Goal: Task Accomplishment & Management: Complete application form

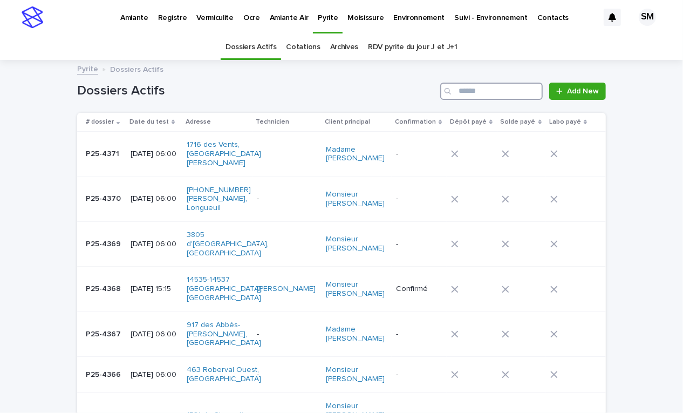
click at [485, 94] on input "Search" at bounding box center [491, 91] width 102 height 17
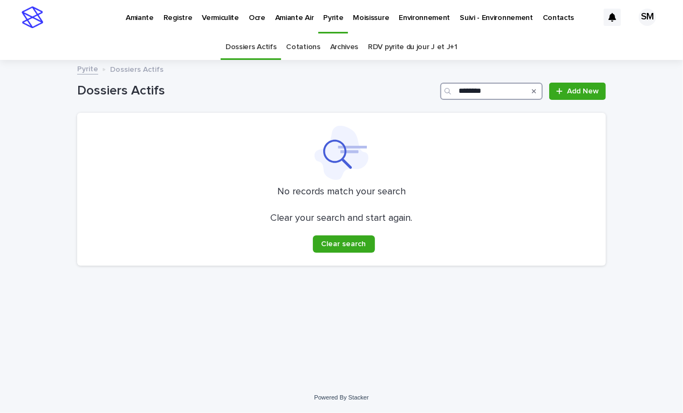
type input "********"
click at [414, 15] on p "Environnement" at bounding box center [424, 11] width 51 height 23
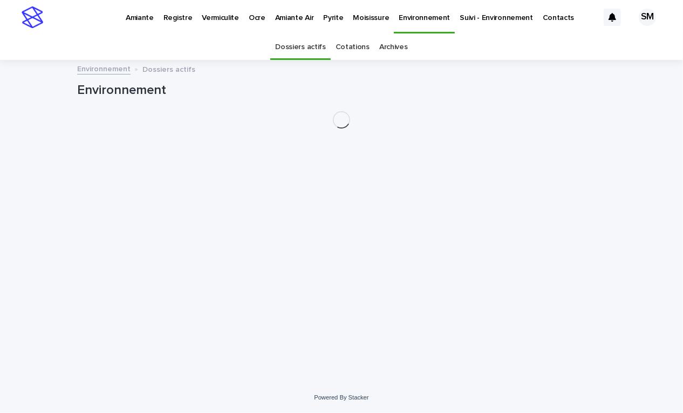
click at [348, 47] on link "Cotations" at bounding box center [353, 47] width 34 height 25
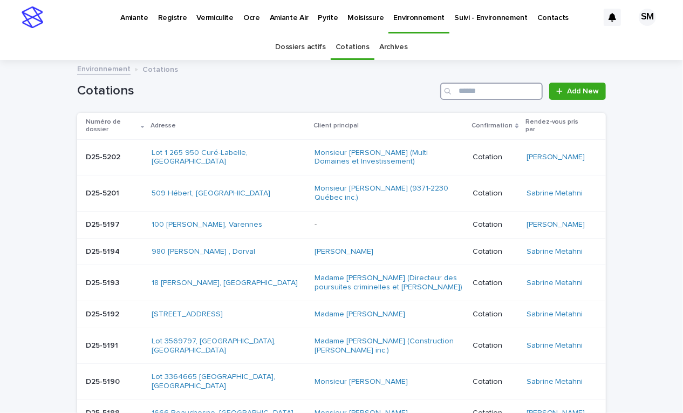
click at [478, 91] on input "Search" at bounding box center [491, 91] width 102 height 17
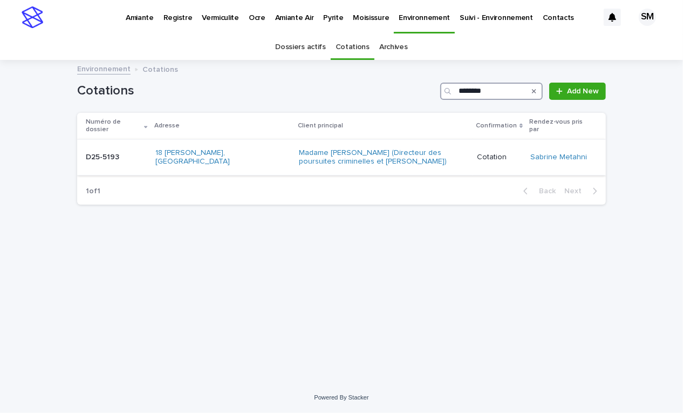
type input "********"
click at [104, 158] on td "D25-5193 D25-5193" at bounding box center [114, 157] width 74 height 36
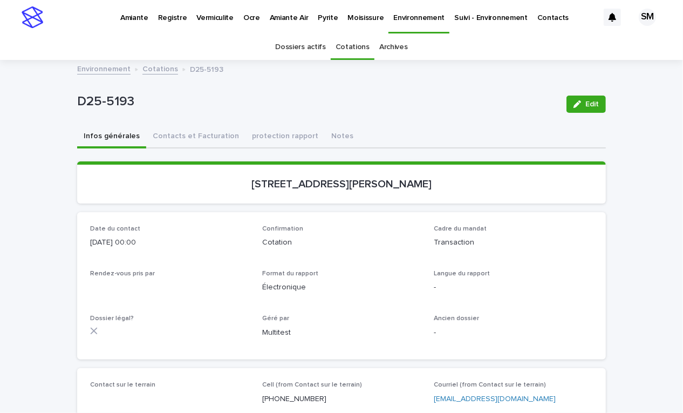
click at [167, 133] on button "Contacts et Facturation" at bounding box center [195, 137] width 99 height 23
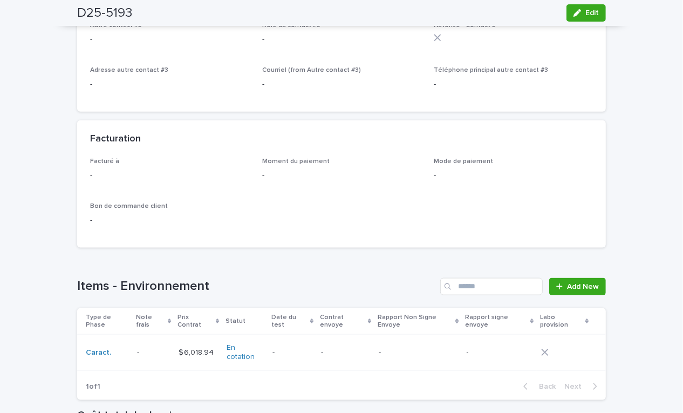
scroll to position [747, 0]
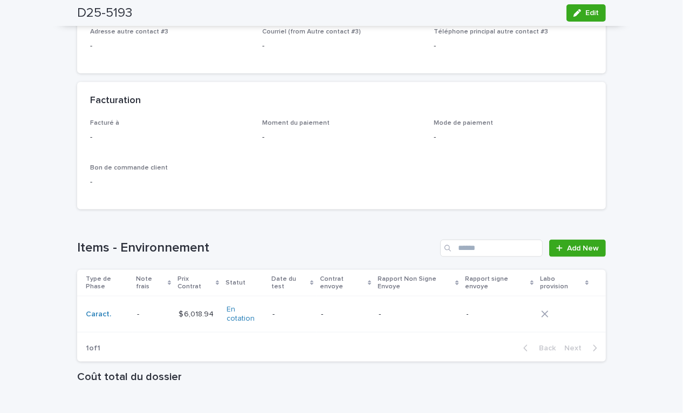
click at [137, 307] on p "-" at bounding box center [139, 312] width 4 height 11
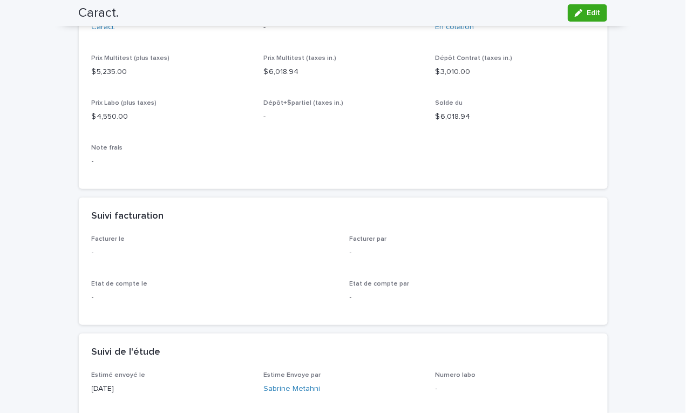
scroll to position [143, 0]
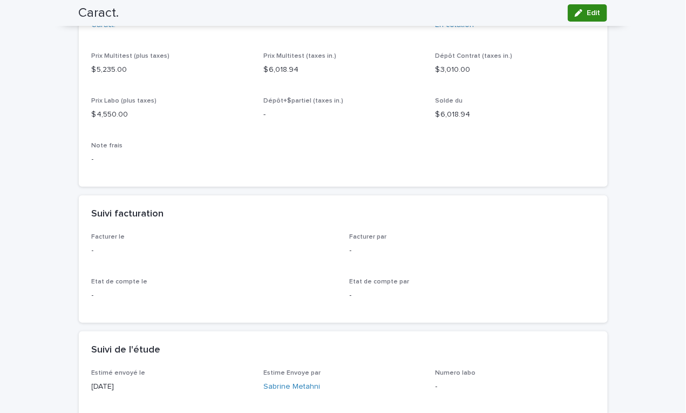
click at [576, 19] on button "Edit" at bounding box center [586, 12] width 39 height 17
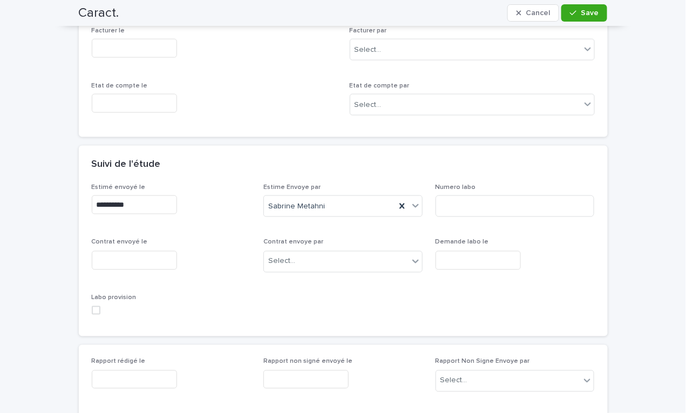
scroll to position [401, 0]
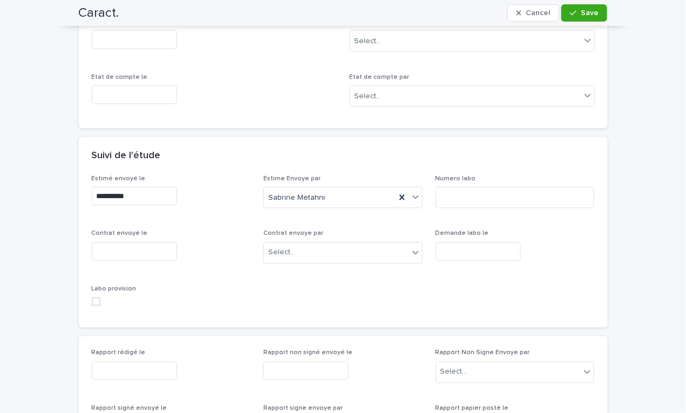
click at [110, 246] on input "text" at bounding box center [134, 251] width 85 height 19
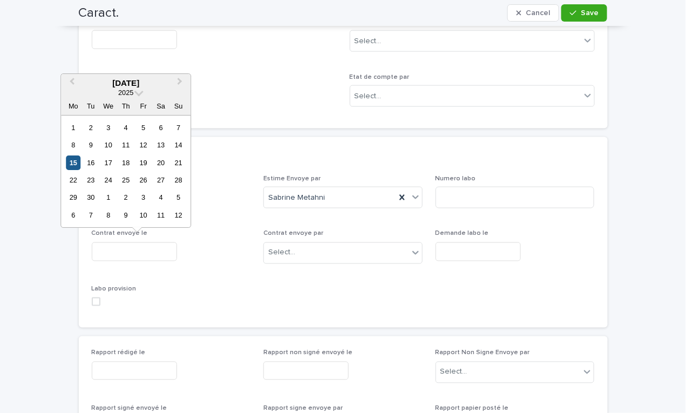
click at [73, 159] on div "15" at bounding box center [73, 162] width 15 height 15
type input "**********"
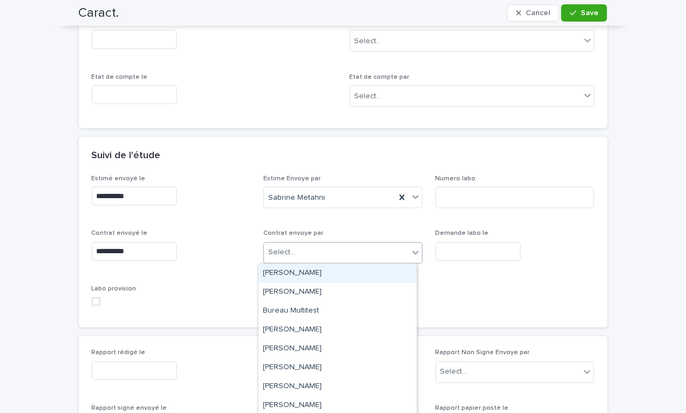
click at [326, 244] on div "Select..." at bounding box center [336, 253] width 145 height 18
type input "**"
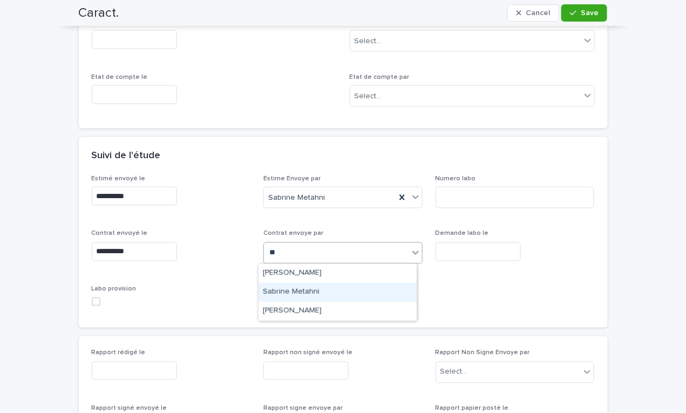
click at [295, 289] on div "Sabrine Metahni" at bounding box center [337, 292] width 158 height 19
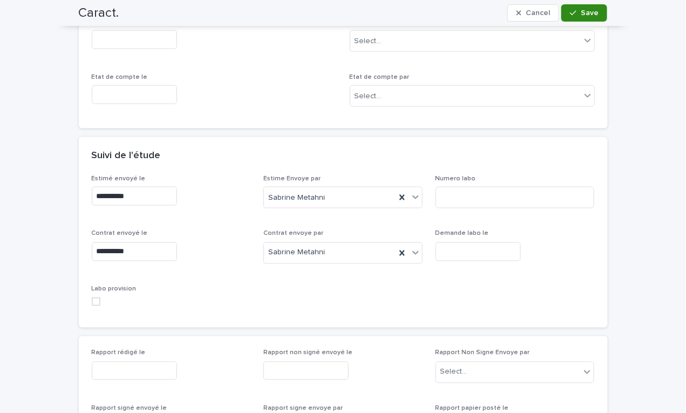
click at [586, 11] on span "Save" at bounding box center [589, 13] width 18 height 8
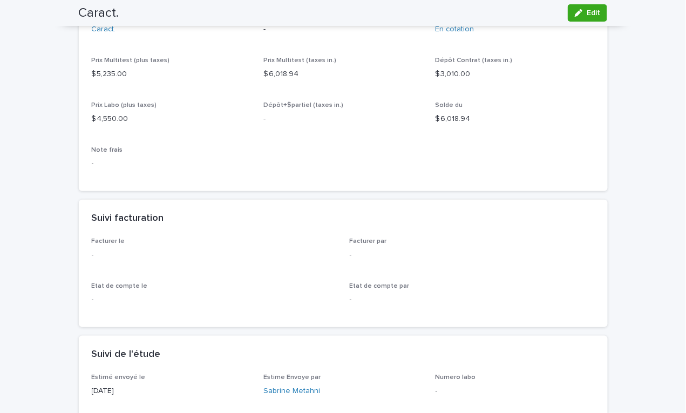
scroll to position [0, 0]
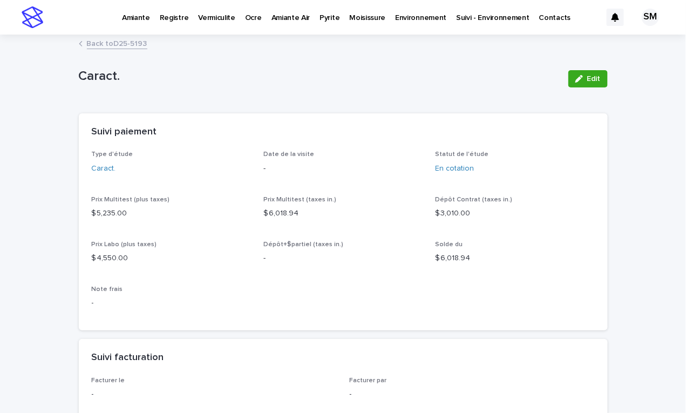
click at [107, 44] on link "Back to D25-5193" at bounding box center [117, 43] width 60 height 12
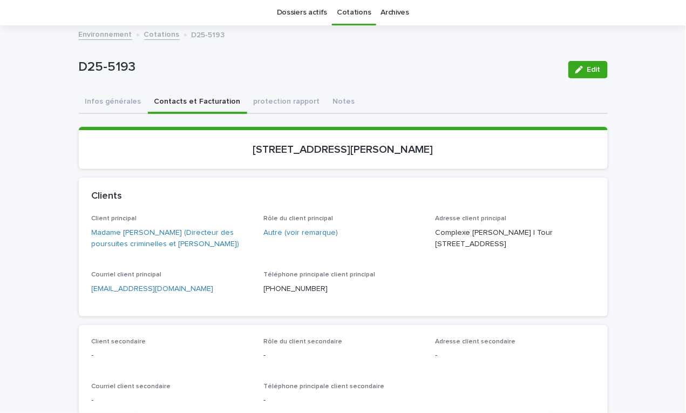
scroll to position [35, 0]
click at [224, 100] on button "Contacts et Facturation" at bounding box center [197, 102] width 99 height 23
drag, startPoint x: 174, startPoint y: 62, endPoint x: 53, endPoint y: 59, distance: 121.4
copy p "D25-5193"
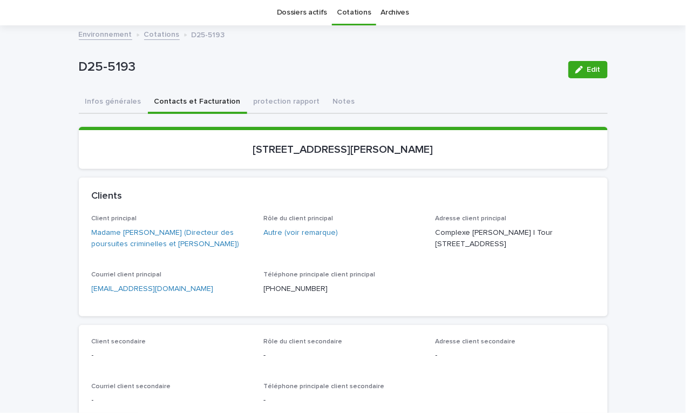
click at [446, 152] on p "[STREET_ADDRESS][PERSON_NAME]" at bounding box center [343, 149] width 503 height 13
drag, startPoint x: 459, startPoint y: 142, endPoint x: 238, endPoint y: 146, distance: 220.1
click at [238, 146] on p "[STREET_ADDRESS][PERSON_NAME]" at bounding box center [343, 149] width 503 height 13
copy p "[STREET_ADDRESS][PERSON_NAME]"
drag, startPoint x: 225, startPoint y: 295, endPoint x: 74, endPoint y: 299, distance: 151.1
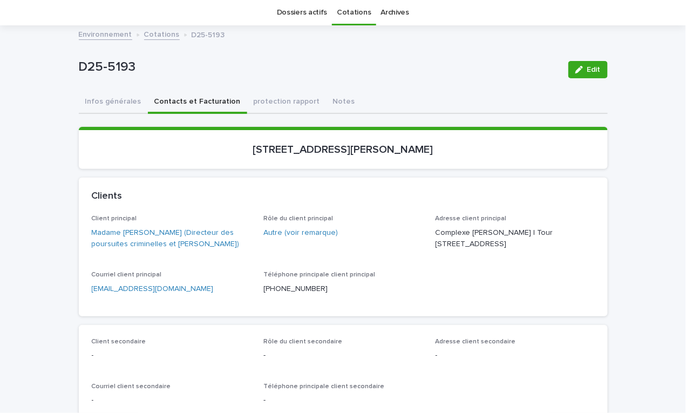
click at [79, 299] on div "Client principal Madame [PERSON_NAME] (Directeur des poursuites criminelles et …" at bounding box center [343, 265] width 529 height 101
copy link "[EMAIL_ADDRESS][DOMAIN_NAME]"
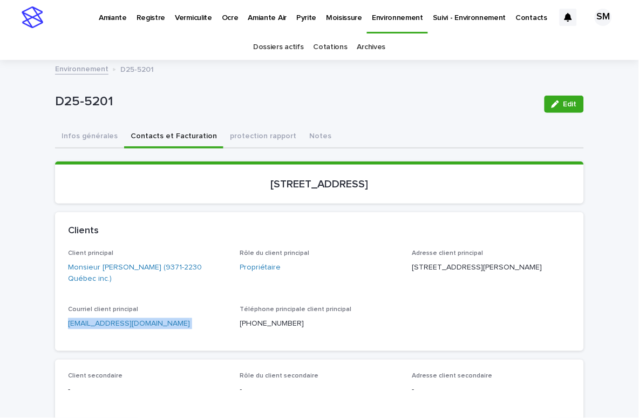
click at [334, 45] on link "Cotations" at bounding box center [330, 47] width 34 height 25
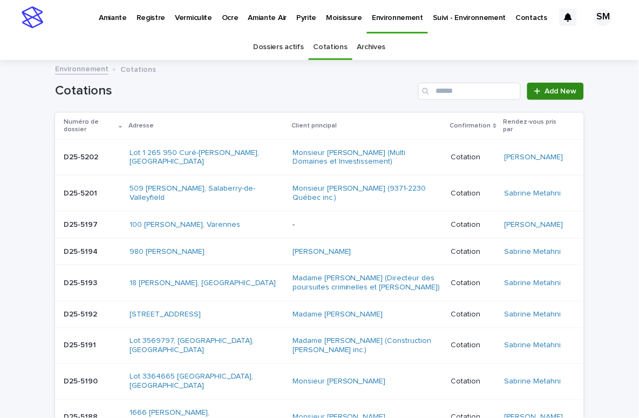
click at [547, 92] on span "Add New" at bounding box center [561, 91] width 32 height 8
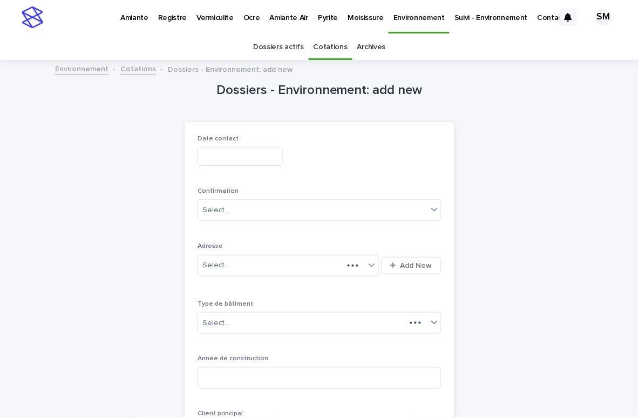
scroll to position [35, 0]
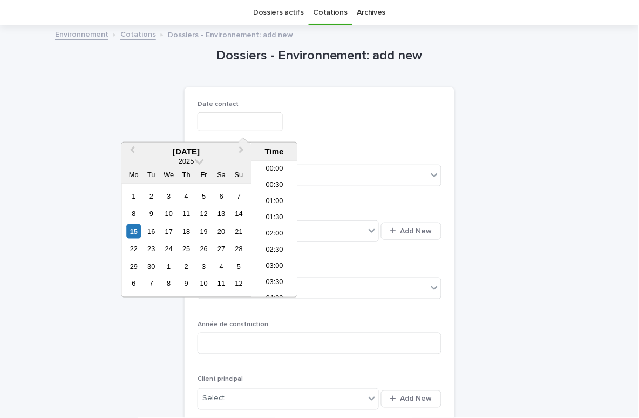
click at [246, 113] on input "text" at bounding box center [239, 121] width 85 height 19
click at [131, 230] on div "15" at bounding box center [133, 231] width 15 height 15
type input "**********"
click at [345, 127] on div "**********" at bounding box center [319, 121] width 244 height 19
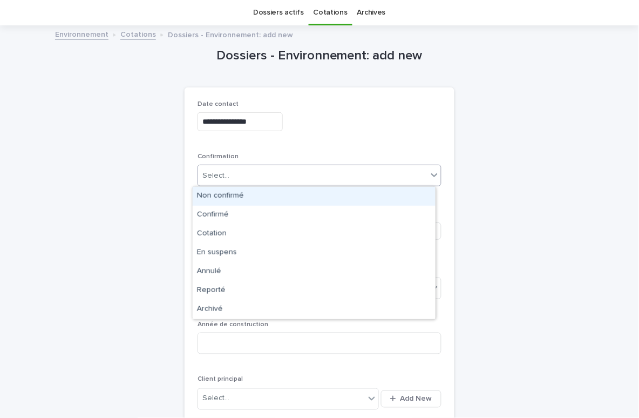
click at [279, 167] on div "Select..." at bounding box center [312, 176] width 229 height 18
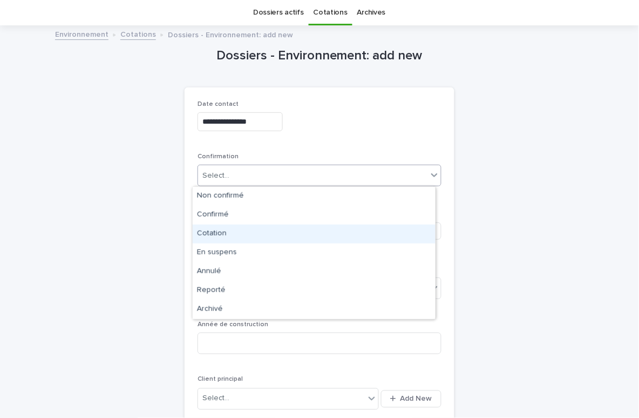
click at [231, 232] on div "Cotation" at bounding box center [314, 233] width 243 height 19
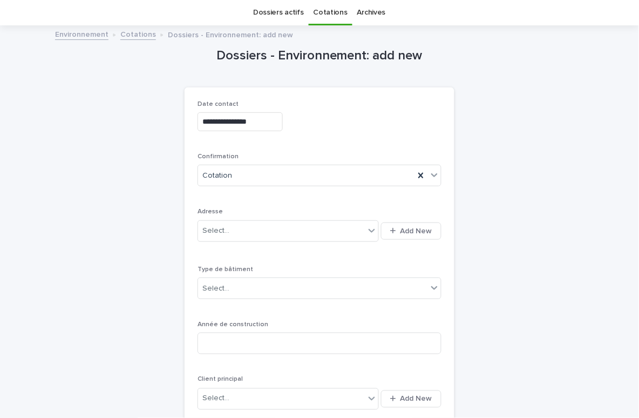
click at [557, 166] on div "**********" at bounding box center [319, 355] width 529 height 658
click at [230, 232] on input "text" at bounding box center [230, 230] width 1 height 9
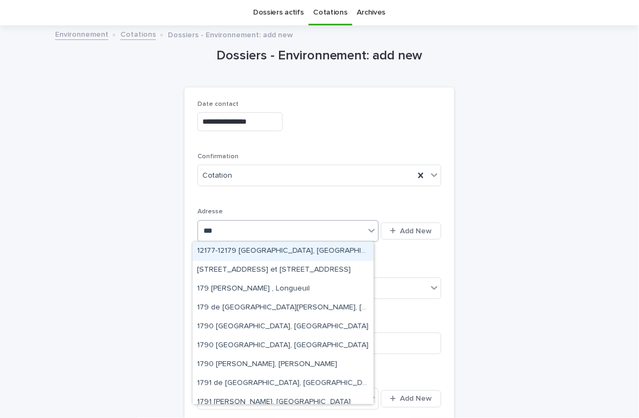
type input "****"
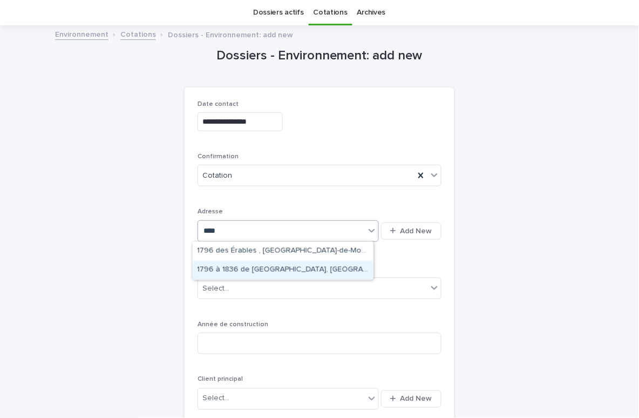
click at [232, 268] on div "1796 à 1836 de Chambly, Longueuil" at bounding box center [283, 270] width 181 height 19
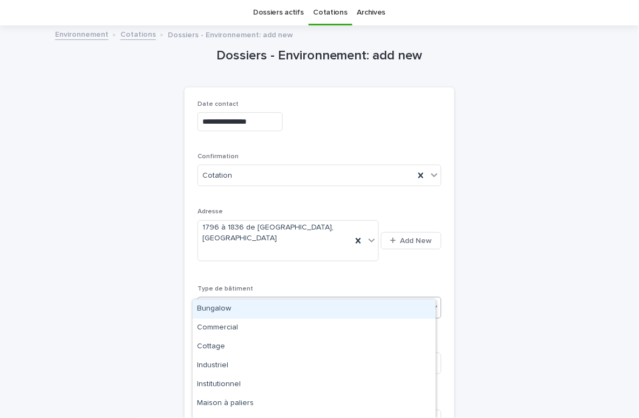
click at [241, 299] on div "Select..." at bounding box center [312, 308] width 229 height 18
type input "****"
click at [224, 306] on div "Commercial" at bounding box center [314, 308] width 243 height 19
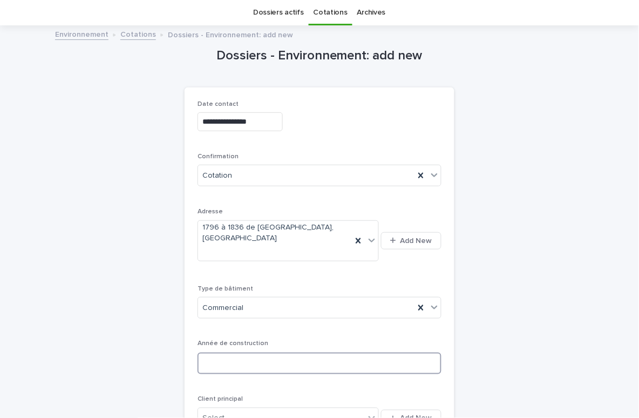
click at [221, 352] on input at bounding box center [319, 363] width 244 height 22
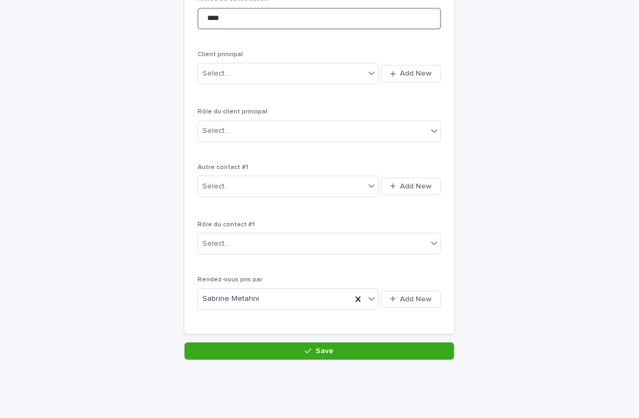
scroll to position [385, 0]
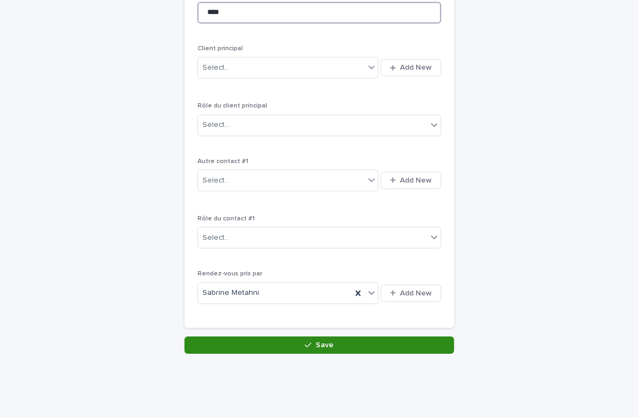
type input "****"
click at [291, 336] on button "Save" at bounding box center [319, 344] width 270 height 17
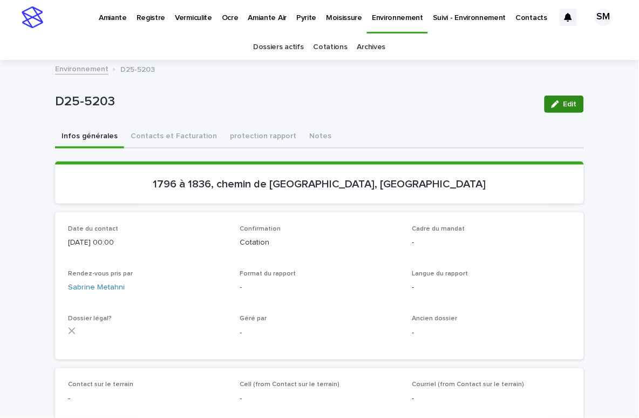
click at [563, 105] on span "Edit" at bounding box center [569, 104] width 13 height 8
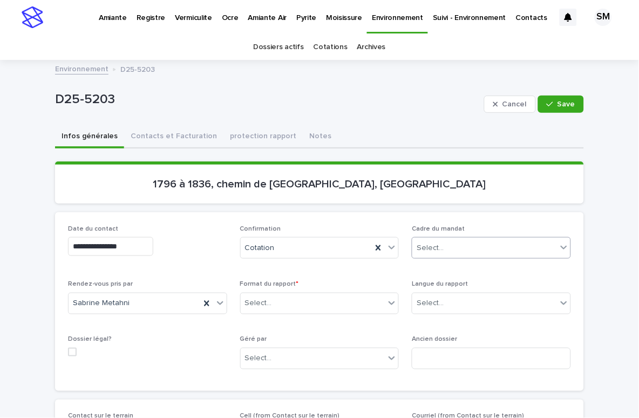
click at [443, 239] on div "Select..." at bounding box center [484, 248] width 145 height 18
click at [366, 295] on div "Select..." at bounding box center [313, 303] width 145 height 18
click at [302, 319] on div "Électronique" at bounding box center [314, 322] width 158 height 19
click at [326, 371] on div "Géré par Select..." at bounding box center [319, 357] width 159 height 42
click at [314, 358] on div "Select..." at bounding box center [313, 359] width 145 height 18
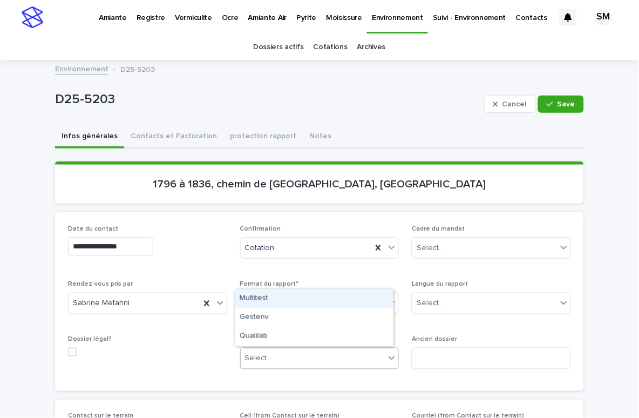
click at [265, 298] on div "Multitest" at bounding box center [314, 298] width 158 height 19
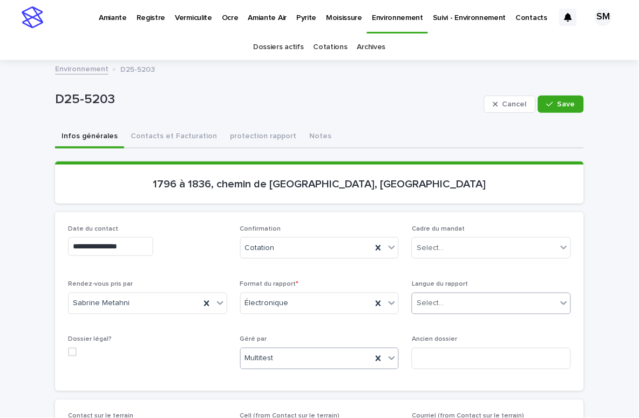
click at [453, 296] on div "Select..." at bounding box center [484, 303] width 145 height 18
click at [432, 314] on div "Français" at bounding box center [486, 322] width 158 height 19
click at [559, 108] on button "Save" at bounding box center [561, 103] width 46 height 17
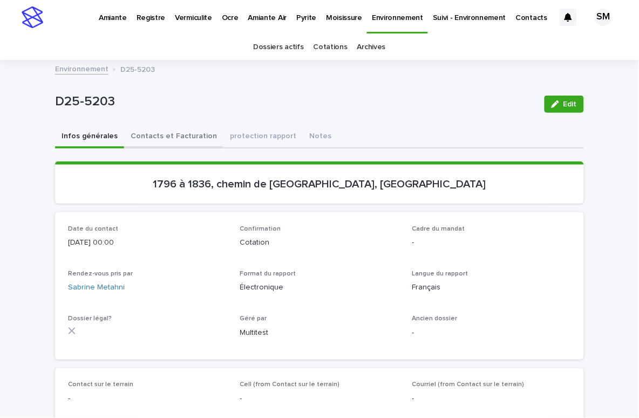
click at [143, 133] on button "Contacts et Facturation" at bounding box center [173, 137] width 99 height 23
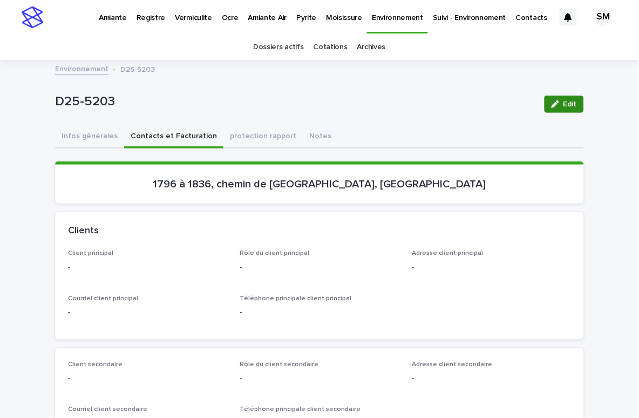
click at [554, 96] on button "Edit" at bounding box center [563, 103] width 39 height 17
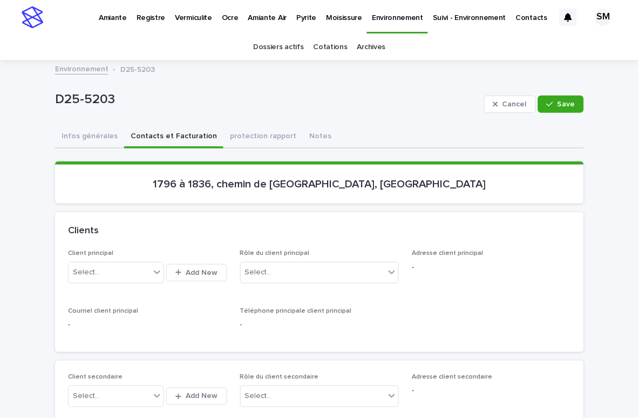
click at [73, 290] on div "Client principal Select... Add New" at bounding box center [147, 271] width 159 height 44
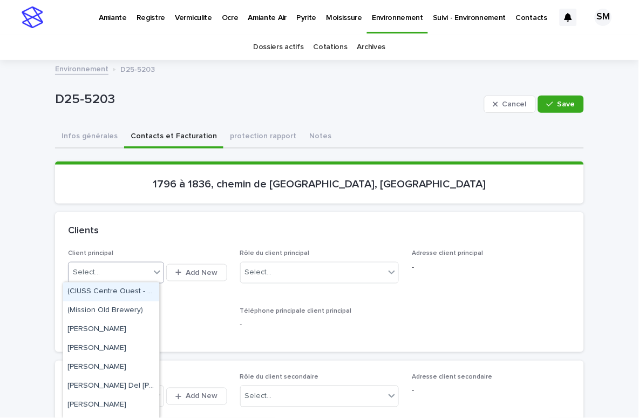
click at [81, 273] on div "Select..." at bounding box center [86, 271] width 27 height 11
type input "*"
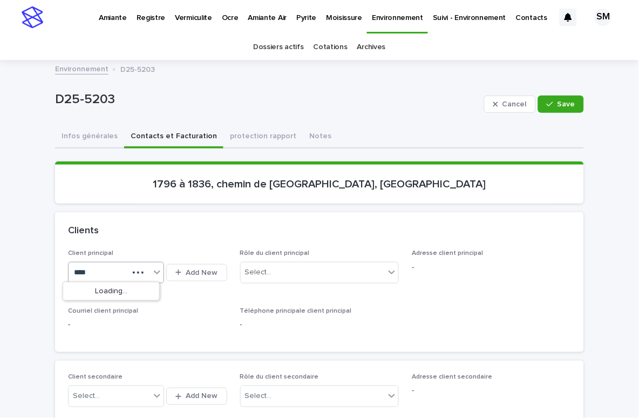
type input "*****"
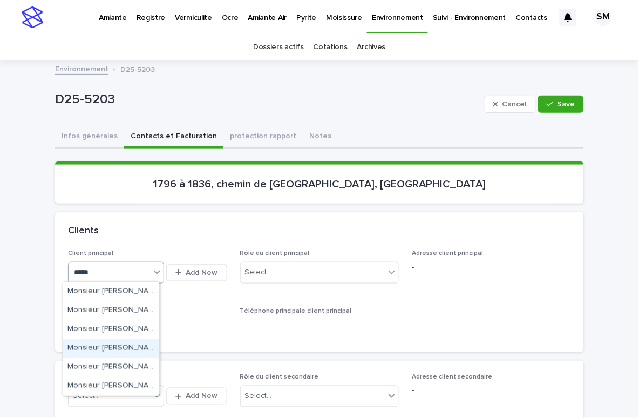
click at [98, 348] on div "Monsieur Renaud Gouin-Labrosse (Habitations Atlas (9346-0400 Québec Inc.))" at bounding box center [111, 348] width 96 height 19
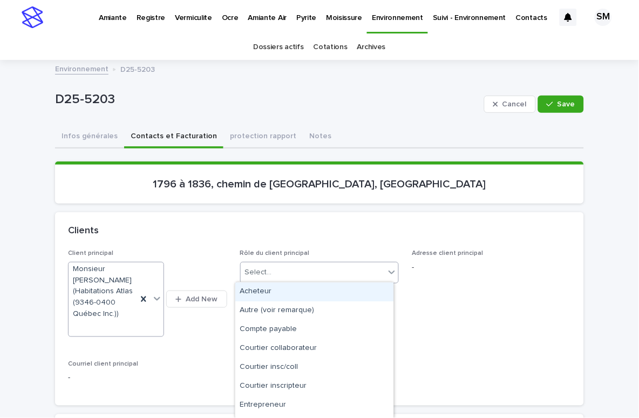
click at [385, 268] on div at bounding box center [391, 271] width 13 height 19
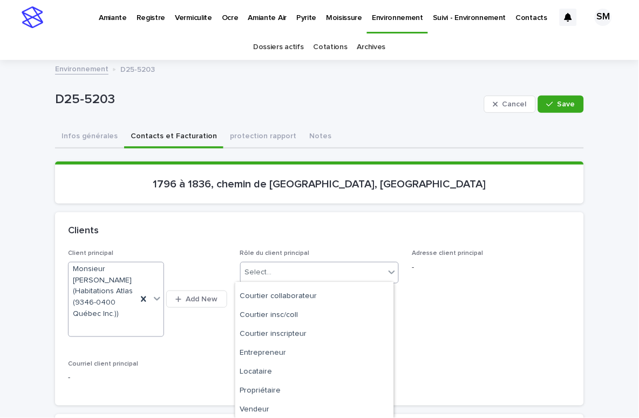
scroll to position [53, 0]
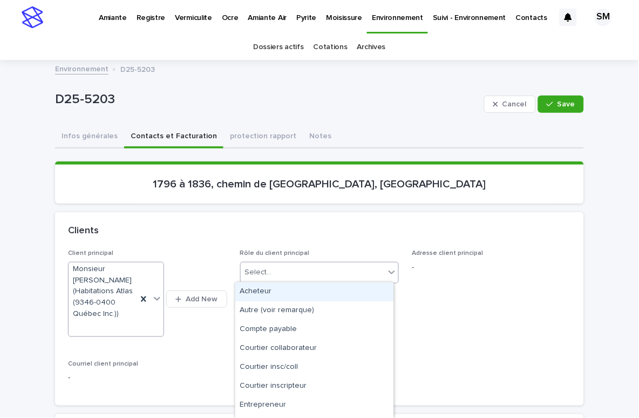
click at [379, 268] on div "Select..." at bounding box center [313, 272] width 145 height 18
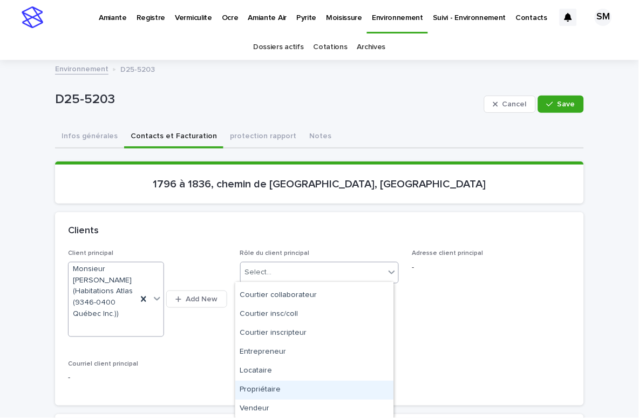
click at [282, 384] on div "Propriétaire" at bounding box center [314, 389] width 158 height 19
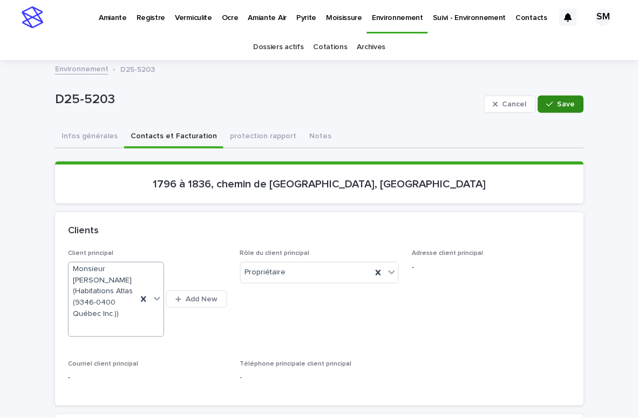
click at [553, 98] on button "Save" at bounding box center [561, 103] width 46 height 17
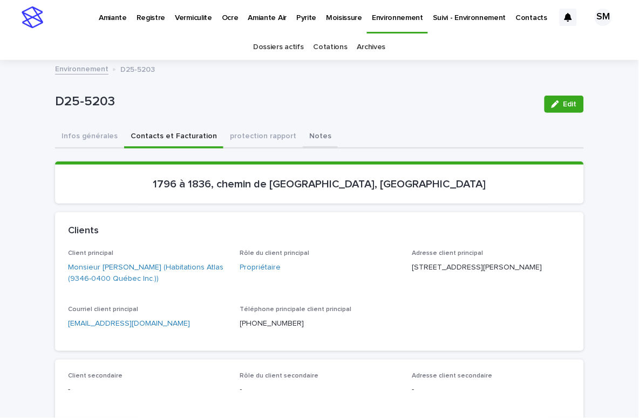
click at [303, 136] on button "Notes" at bounding box center [320, 137] width 35 height 23
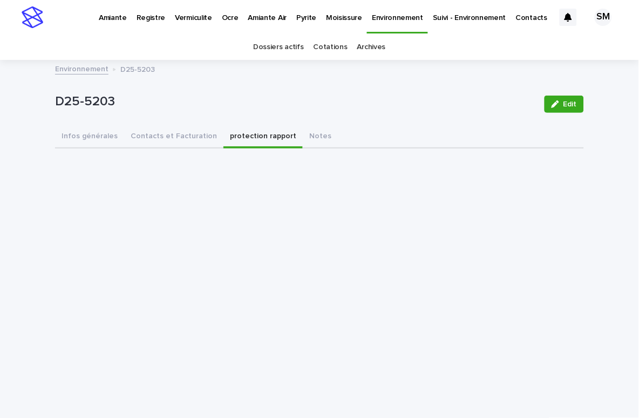
click at [224, 143] on button "protection rapport" at bounding box center [262, 137] width 79 height 23
click at [156, 133] on button "Contacts et Facturation" at bounding box center [173, 137] width 99 height 23
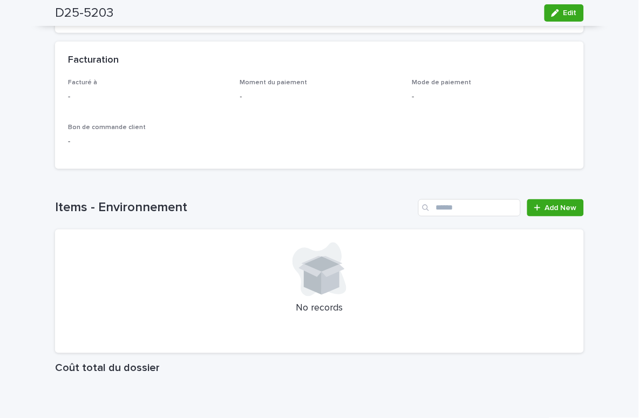
scroll to position [767, 0]
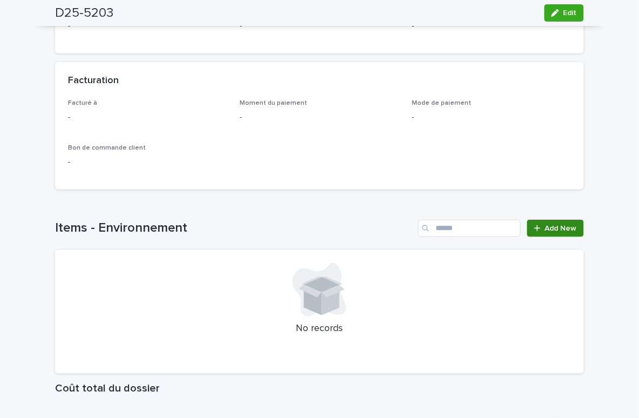
click at [535, 230] on link "Add New" at bounding box center [555, 228] width 57 height 17
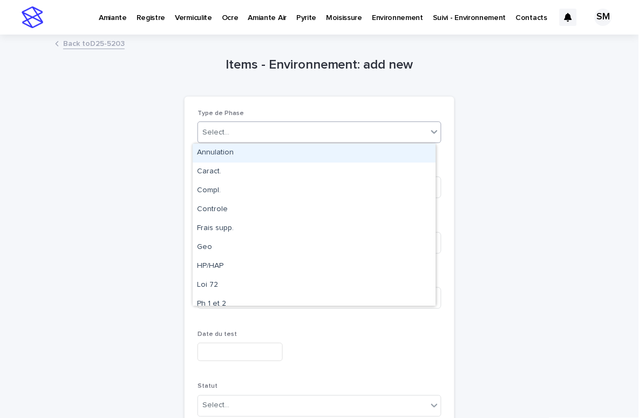
click at [268, 132] on div "Select..." at bounding box center [312, 133] width 229 height 18
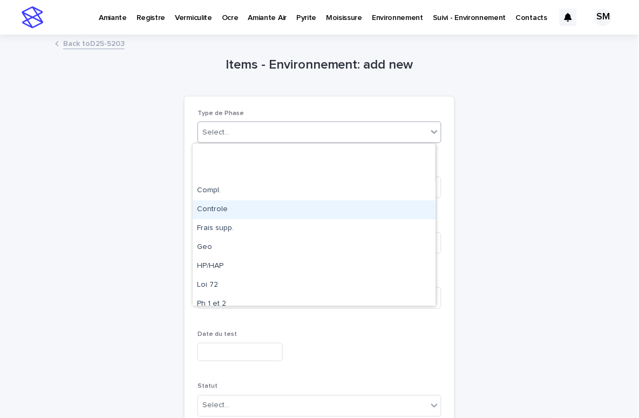
scroll to position [65, 0]
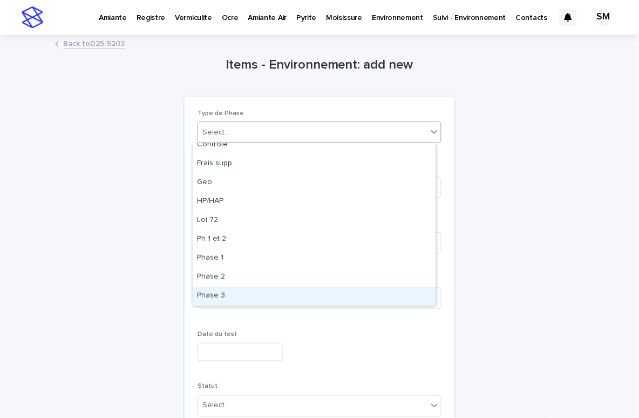
click at [284, 293] on div "Phase 3" at bounding box center [314, 295] width 243 height 19
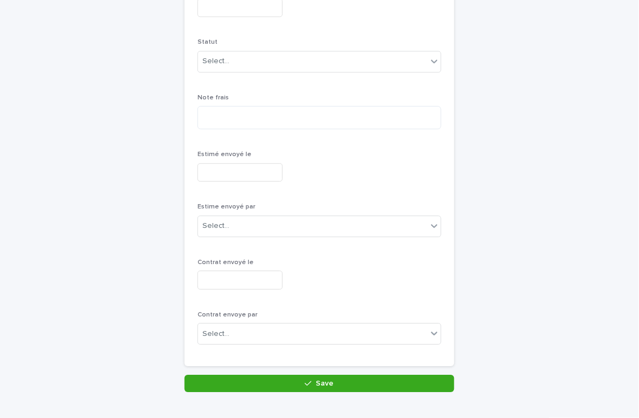
scroll to position [346, 0]
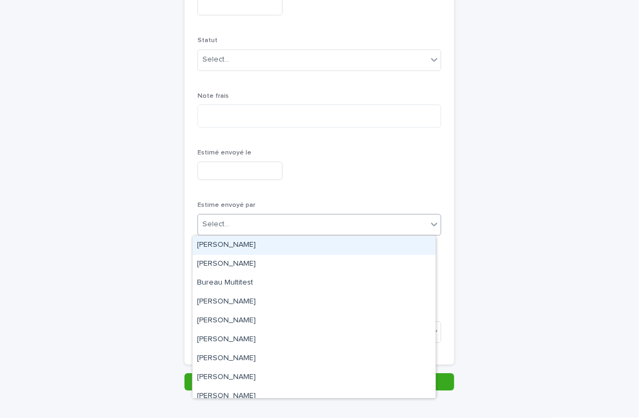
click at [265, 218] on div "Select..." at bounding box center [312, 224] width 229 height 18
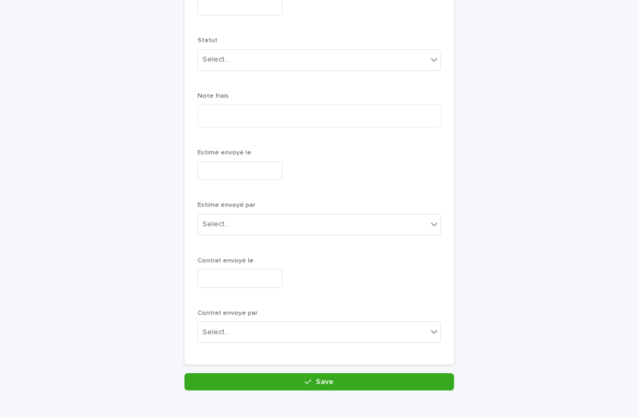
click at [307, 188] on div "Type de Phase Phase 3 Prix Multitest (plus taxes) $ Prix Labo (plus taxes) $ De…" at bounding box center [319, 58] width 244 height 588
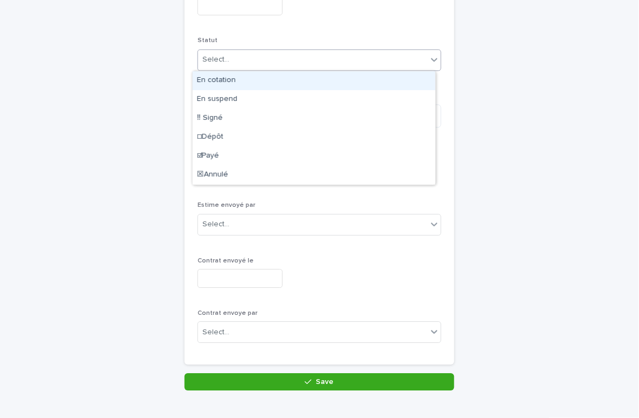
click at [256, 57] on div "Select..." at bounding box center [312, 60] width 229 height 18
click at [232, 81] on div "En cotation" at bounding box center [314, 80] width 243 height 19
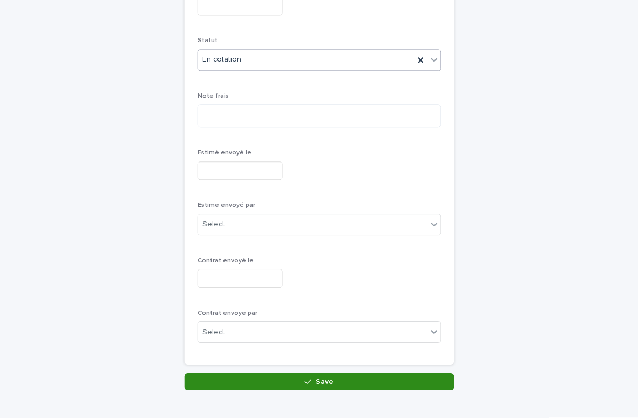
click at [310, 380] on div "button" at bounding box center [310, 382] width 11 height 8
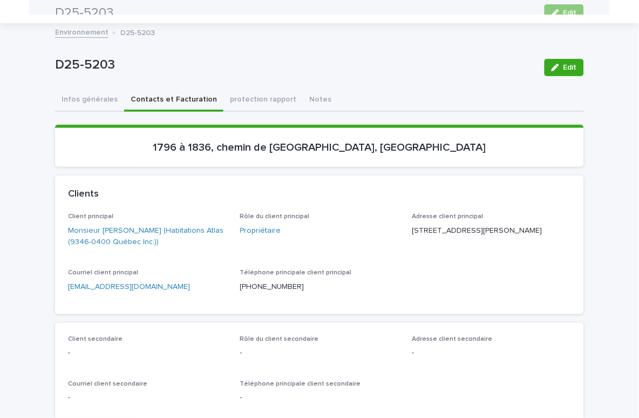
scroll to position [25, 0]
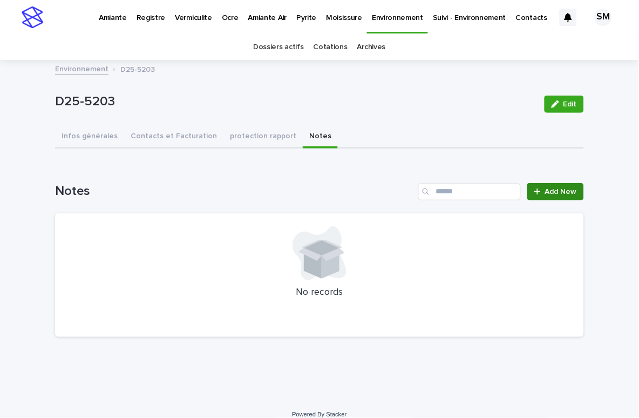
click at [545, 188] on span "Add New" at bounding box center [561, 192] width 32 height 8
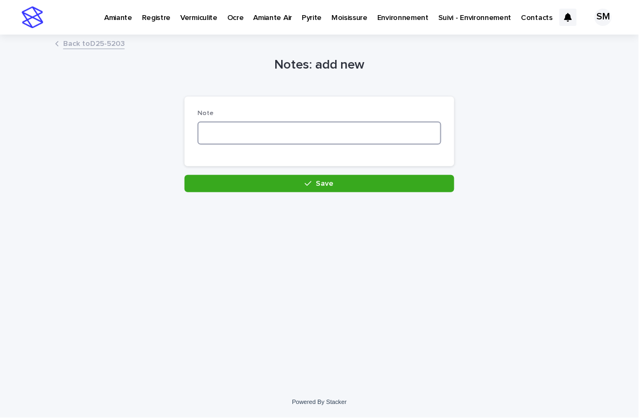
click at [270, 135] on textarea at bounding box center [319, 132] width 244 height 23
paste textarea "**********"
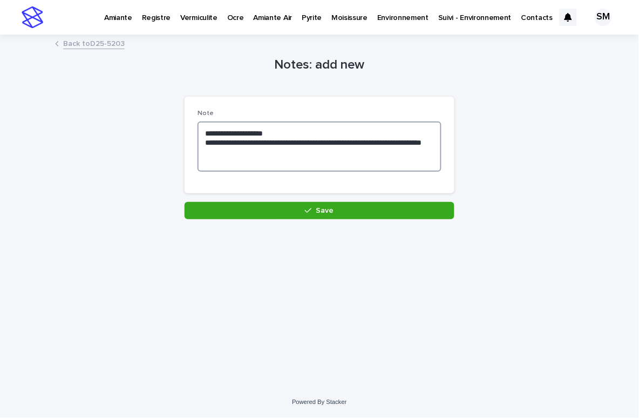
click at [310, 157] on textarea "**********" at bounding box center [319, 146] width 244 height 50
click at [277, 146] on textarea "**********" at bounding box center [319, 146] width 244 height 50
click at [316, 150] on textarea "**********" at bounding box center [319, 146] width 244 height 50
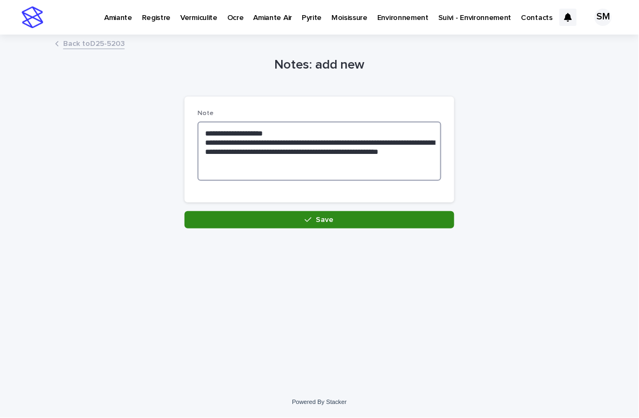
type textarea "**********"
click at [385, 226] on button "Save" at bounding box center [319, 219] width 270 height 17
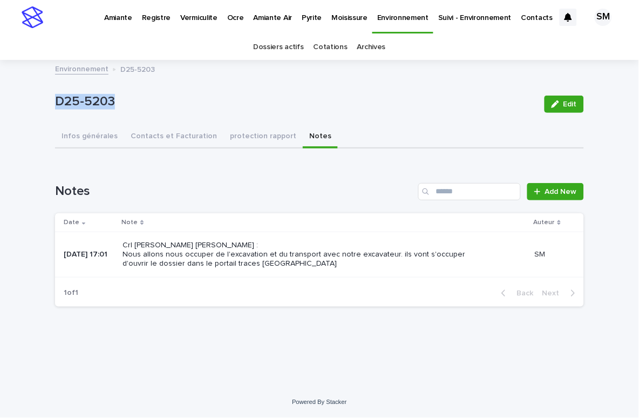
drag, startPoint x: 134, startPoint y: 105, endPoint x: 39, endPoint y: 98, distance: 95.2
click at [39, 98] on div "Loading... Saving… Loading... Saving… D25-5203 Edit D25-5203 Edit Sorry, there …" at bounding box center [319, 224] width 639 height 326
click at [103, 102] on p "D25-5203" at bounding box center [295, 102] width 481 height 16
drag, startPoint x: 133, startPoint y: 106, endPoint x: 46, endPoint y: 94, distance: 87.7
click at [46, 94] on div "Loading... Saving… Loading... Saving… D25-5203 Edit D25-5203 Edit Sorry, there …" at bounding box center [319, 224] width 639 height 326
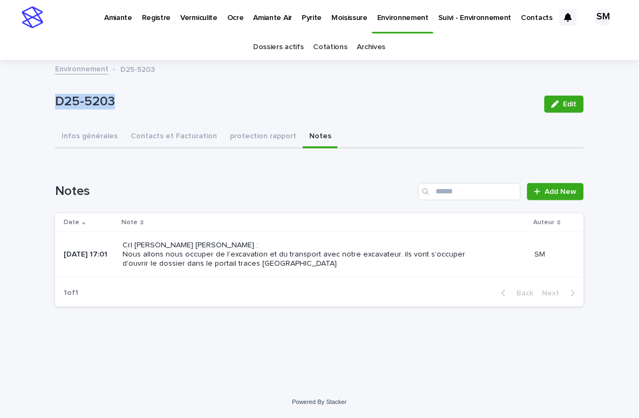
copy p "D25-5203"
click at [333, 101] on p "D25-5203" at bounding box center [295, 102] width 481 height 16
click at [325, 41] on link "Cotations" at bounding box center [330, 47] width 34 height 25
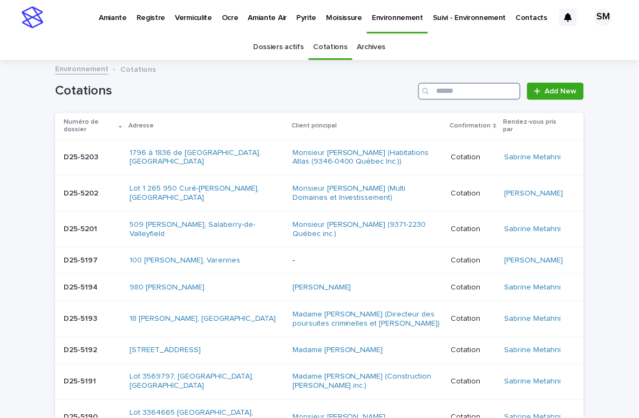
click at [441, 87] on input "Search" at bounding box center [469, 91] width 102 height 17
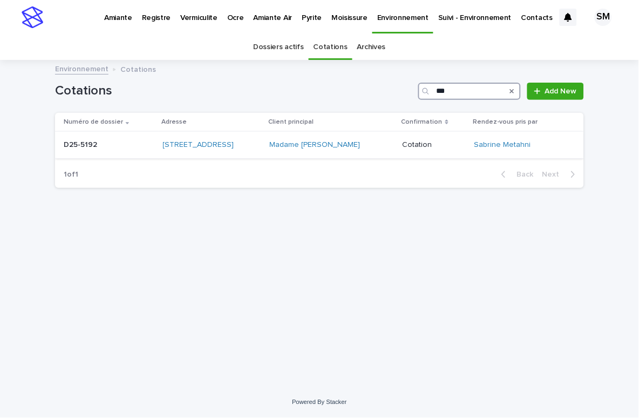
type input "***"
click at [62, 152] on td "D25-5192 D25-5192" at bounding box center [107, 145] width 104 height 27
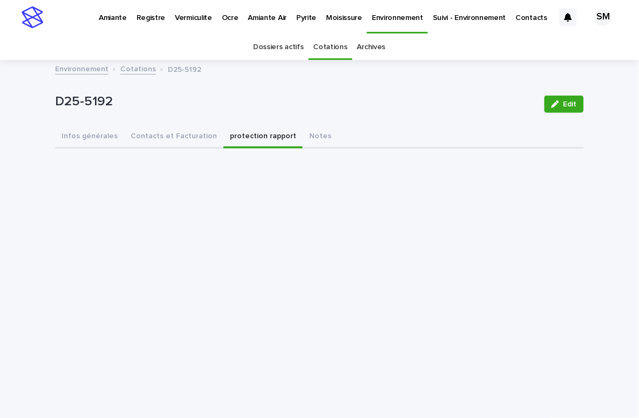
click at [230, 138] on button "protection rapport" at bounding box center [262, 137] width 79 height 23
click at [197, 134] on button "Contacts et Facturation" at bounding box center [173, 137] width 99 height 23
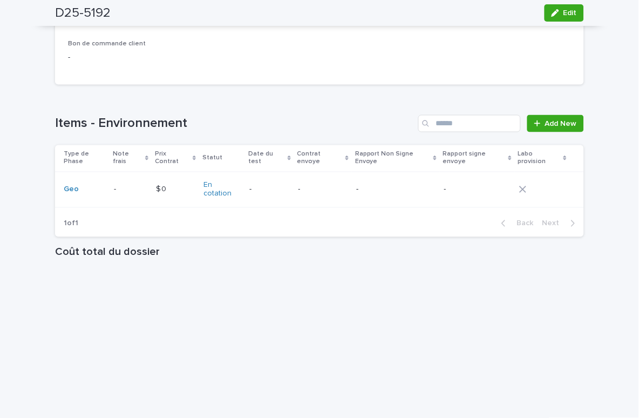
scroll to position [854, 0]
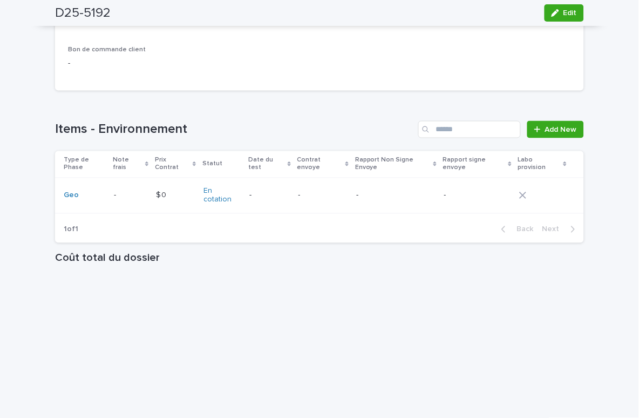
click at [110, 185] on td "- -" at bounding box center [131, 195] width 42 height 36
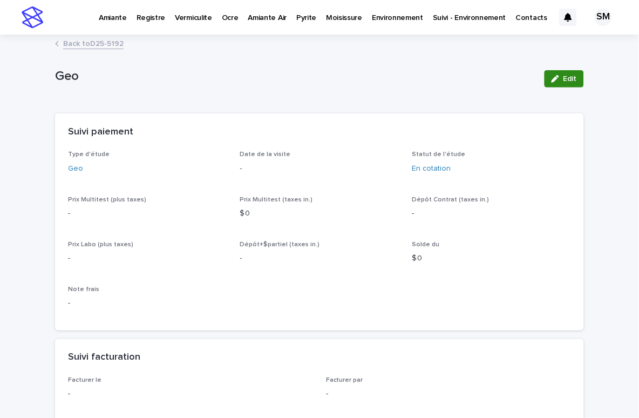
click at [551, 77] on icon "button" at bounding box center [555, 79] width 8 height 8
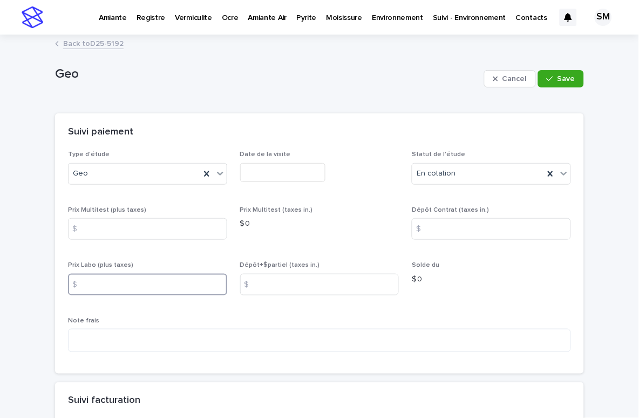
click at [105, 277] on input at bounding box center [147, 284] width 159 height 22
click at [115, 287] on input "*****" at bounding box center [147, 284] width 159 height 22
type input "*"
type input "*****"
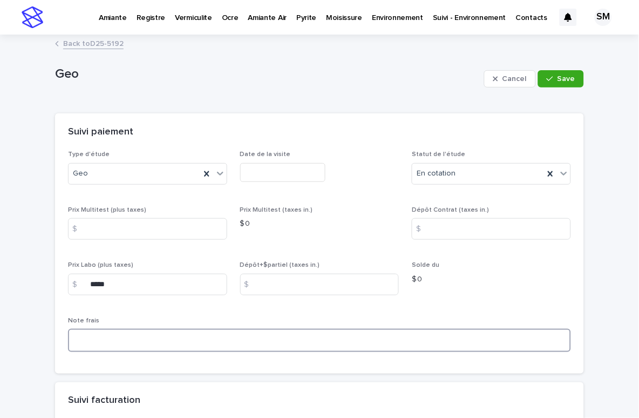
click at [90, 343] on textarea at bounding box center [319, 340] width 503 height 23
type textarea "***"
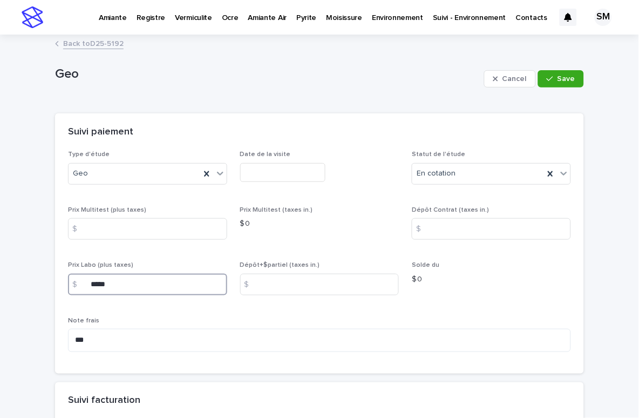
drag, startPoint x: 108, startPoint y: 279, endPoint x: 54, endPoint y: 275, distance: 54.1
drag, startPoint x: 54, startPoint y: 275, endPoint x: 117, endPoint y: 286, distance: 63.6
click at [117, 286] on input "*****" at bounding box center [147, 284] width 159 height 22
drag, startPoint x: 103, startPoint y: 286, endPoint x: 74, endPoint y: 285, distance: 28.6
drag, startPoint x: 74, startPoint y: 285, endPoint x: 114, endPoint y: 285, distance: 39.4
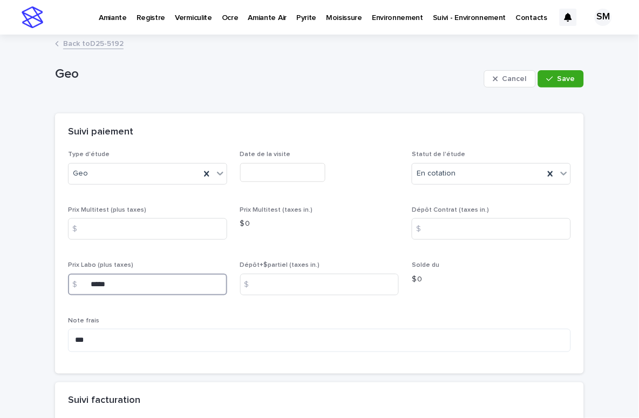
click at [114, 285] on input "*****" at bounding box center [147, 284] width 159 height 22
click at [88, 227] on input at bounding box center [147, 229] width 159 height 22
type input "*****"
click at [129, 285] on input "*****" at bounding box center [147, 284] width 159 height 22
type input "*"
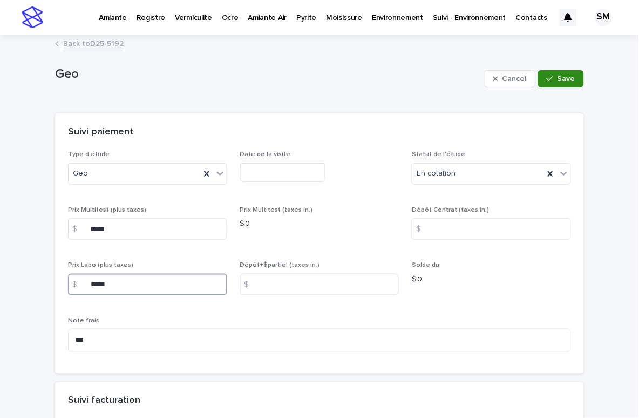
type input "*****"
click at [548, 80] on icon "button" at bounding box center [549, 79] width 6 height 8
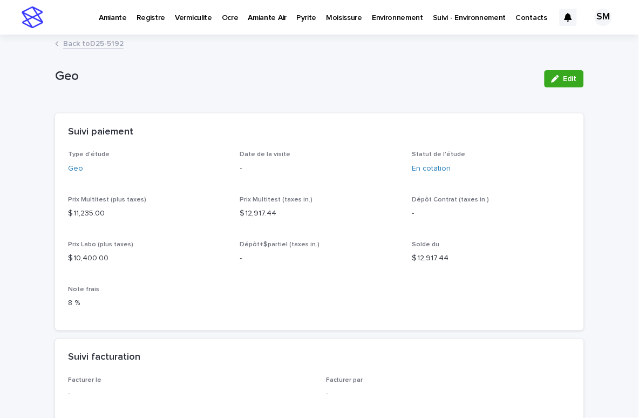
drag, startPoint x: 84, startPoint y: 50, endPoint x: 70, endPoint y: 44, distance: 15.9
click at [70, 44] on link "Back to D25-5192" at bounding box center [93, 43] width 60 height 12
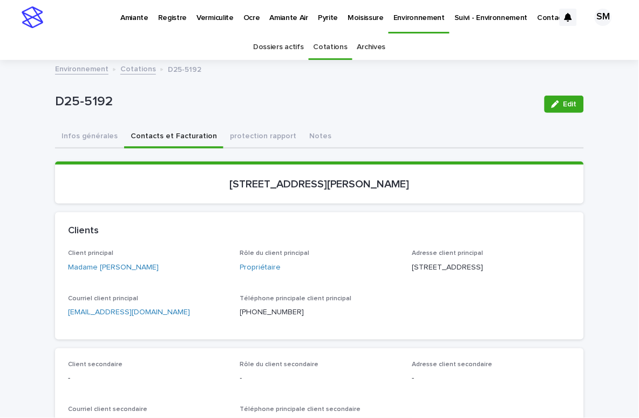
scroll to position [35, 0]
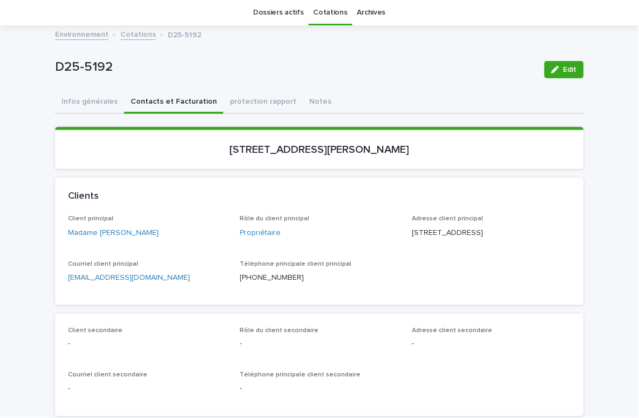
drag, startPoint x: 525, startPoint y: 11, endPoint x: 566, endPoint y: 35, distance: 47.4
click at [566, 35] on div "Environnement Cotations D25-5192" at bounding box center [319, 35] width 539 height 15
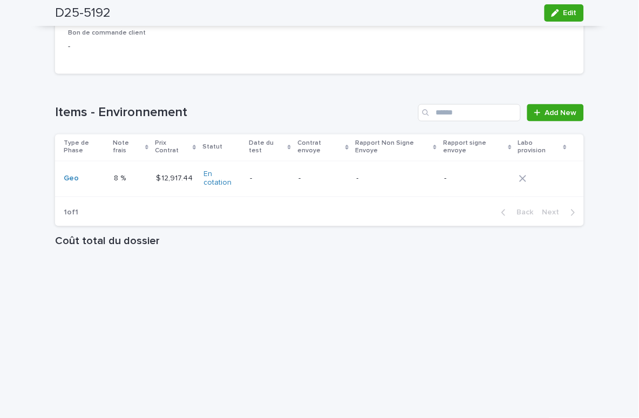
scroll to position [864, 0]
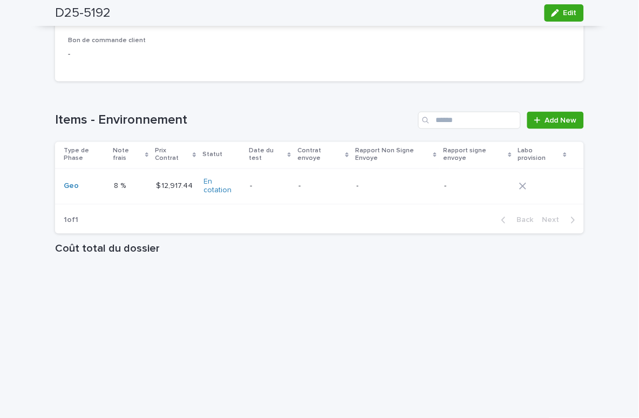
click at [83, 186] on div "Geo" at bounding box center [85, 186] width 42 height 9
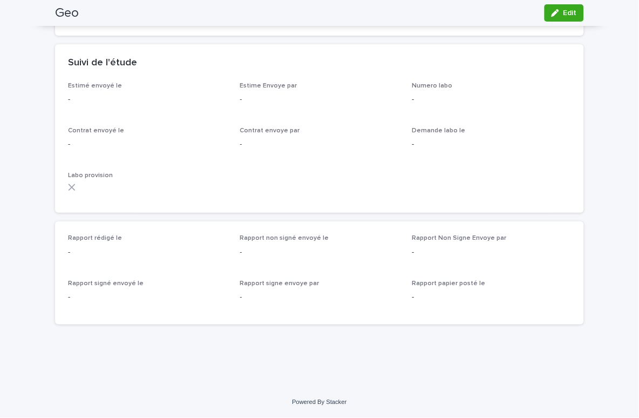
scroll to position [430, 0]
click at [557, 12] on div "button" at bounding box center [557, 13] width 12 height 8
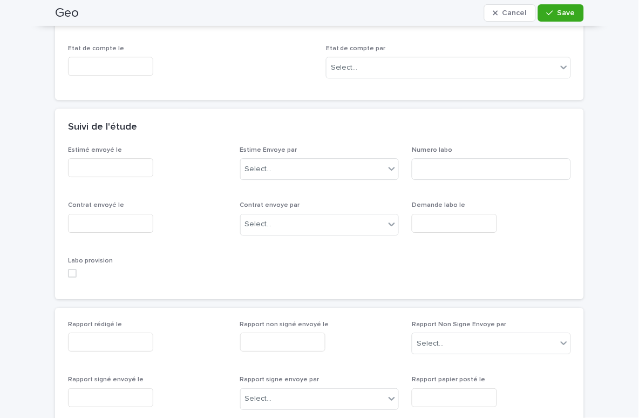
click at [455, 183] on div "Numero labo" at bounding box center [491, 167] width 159 height 42
click at [462, 163] on input at bounding box center [491, 169] width 159 height 22
type input "******"
click at [557, 11] on span "Save" at bounding box center [566, 13] width 18 height 8
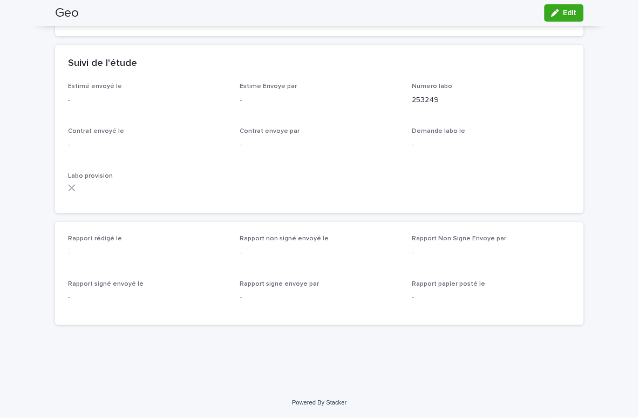
scroll to position [377, 0]
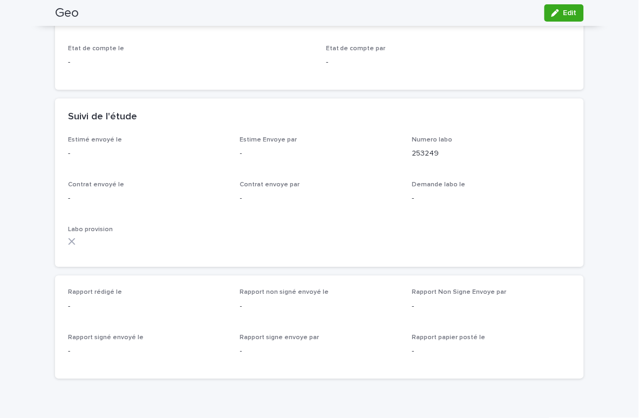
click at [557, 11] on div "button" at bounding box center [557, 13] width 12 height 8
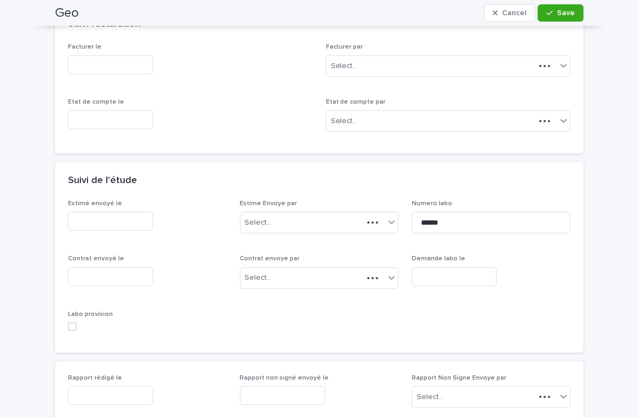
scroll to position [430, 0]
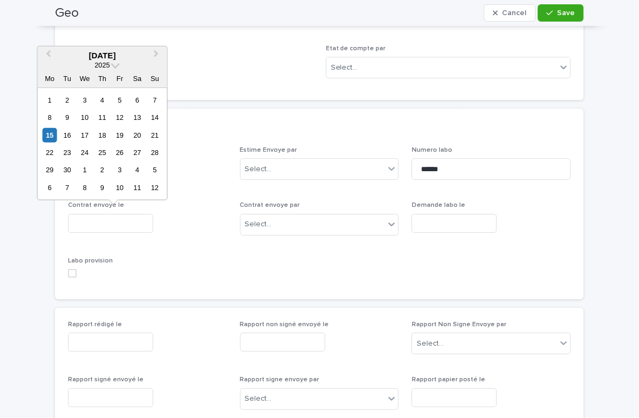
click at [107, 222] on input "text" at bounding box center [110, 223] width 85 height 19
click at [51, 136] on div "15" at bounding box center [50, 134] width 15 height 15
type input "**********"
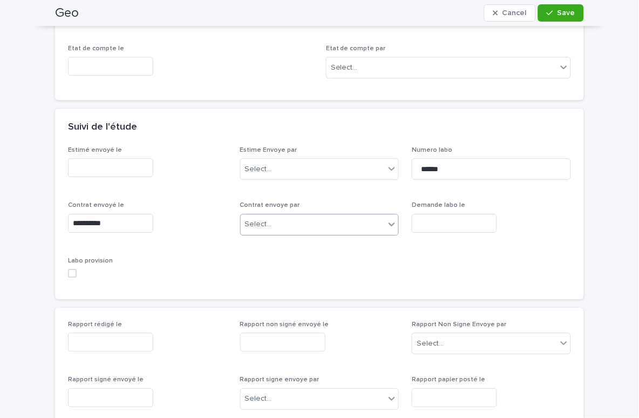
click at [273, 220] on input "text" at bounding box center [273, 224] width 1 height 9
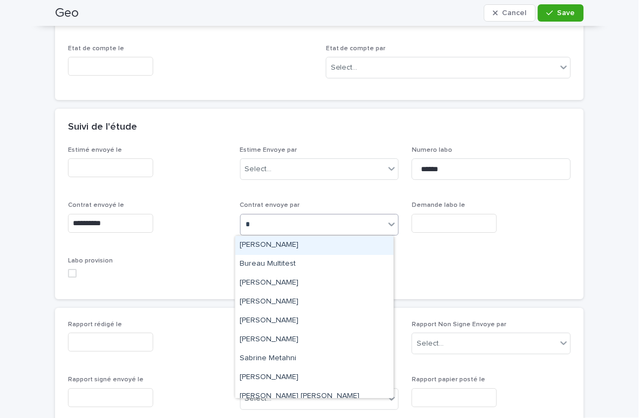
type input "**"
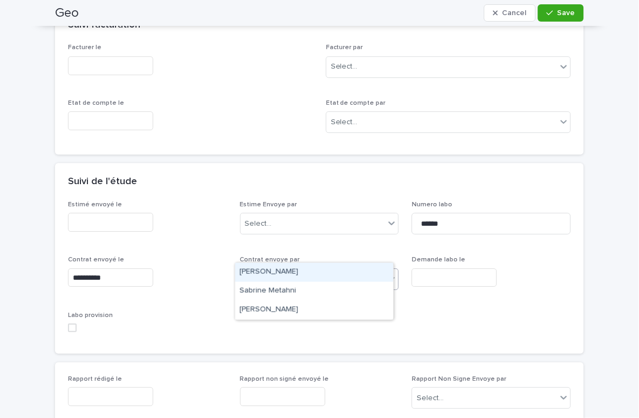
scroll to position [457, 0]
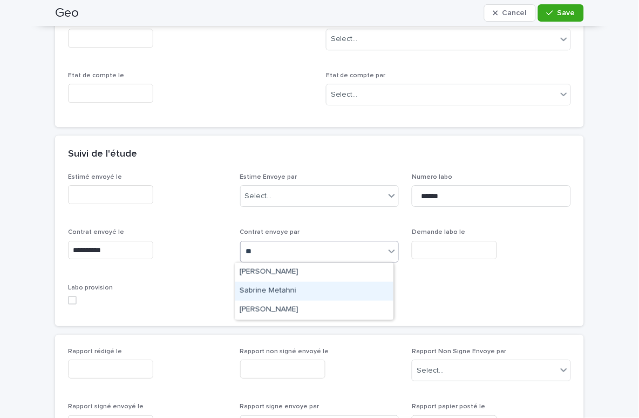
click at [261, 288] on div "Sabrine Metahni" at bounding box center [314, 291] width 158 height 19
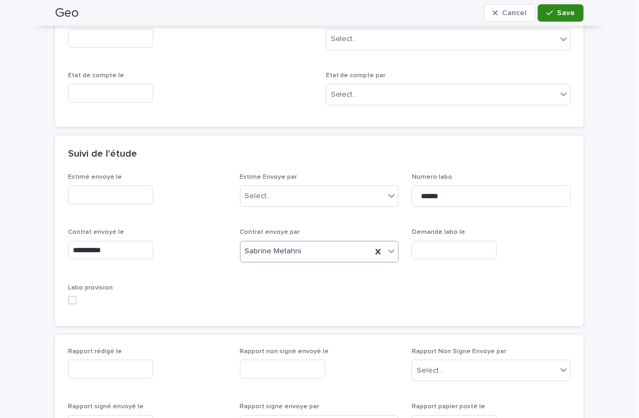
click at [560, 14] on span "Save" at bounding box center [566, 13] width 18 height 8
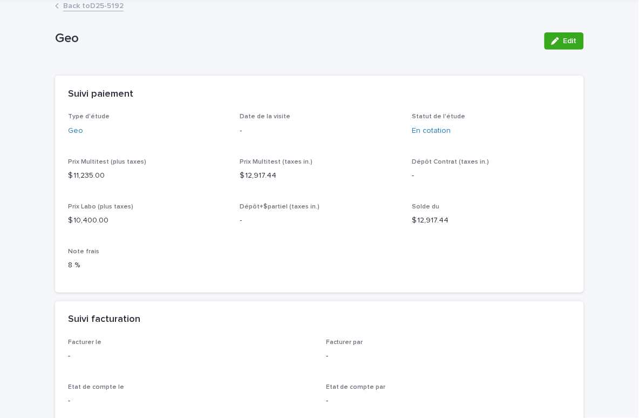
scroll to position [36, 0]
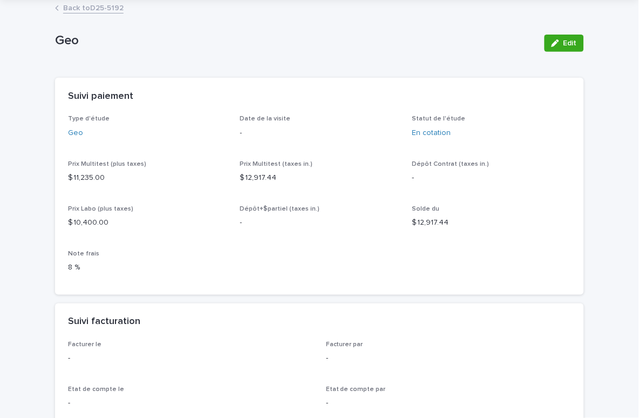
drag, startPoint x: 567, startPoint y: 39, endPoint x: 443, endPoint y: 19, distance: 125.2
click at [443, 19] on div "Geo Edit Geo Edit Sorry, there was an error saving your record. Please try agai…" at bounding box center [319, 364] width 529 height 728
click at [553, 42] on icon "button" at bounding box center [555, 43] width 8 height 8
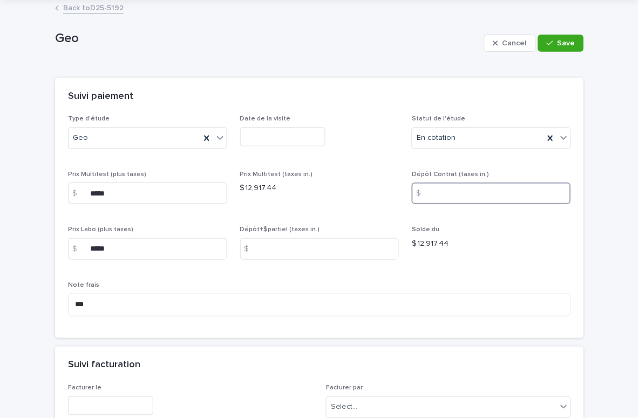
click at [453, 191] on input at bounding box center [491, 193] width 159 height 22
type input "****"
click at [559, 42] on span "Save" at bounding box center [566, 43] width 18 height 8
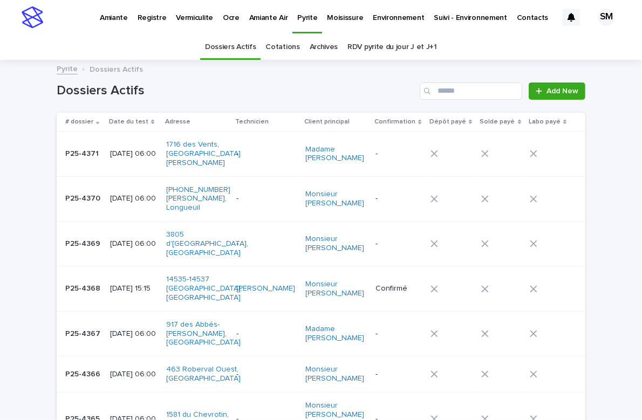
click at [282, 47] on link "Cotations" at bounding box center [282, 47] width 34 height 25
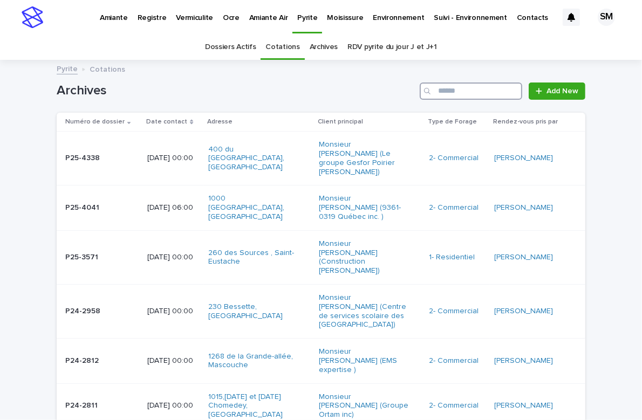
click at [466, 91] on input "Search" at bounding box center [471, 91] width 102 height 17
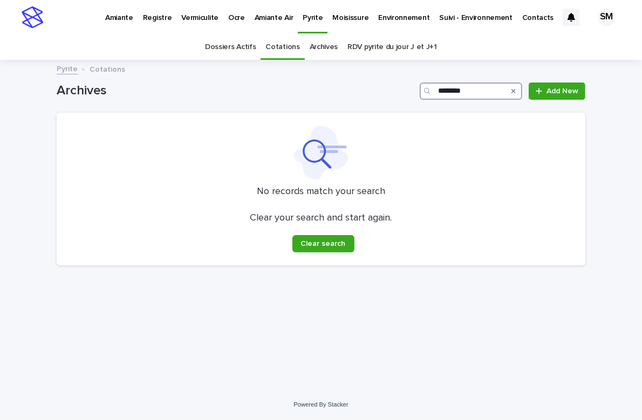
type input "********"
click at [403, 20] on p "Environnement" at bounding box center [403, 11] width 51 height 23
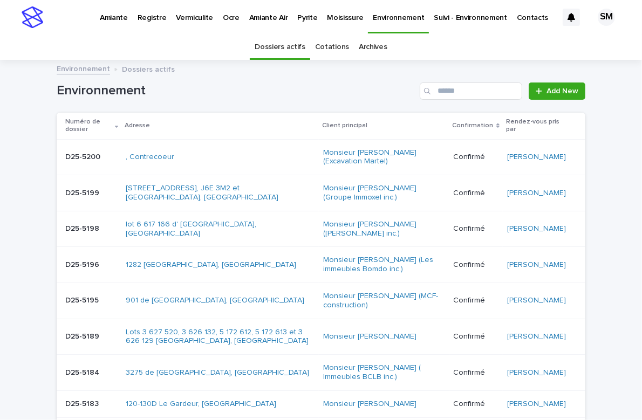
click at [371, 46] on link "Archives" at bounding box center [373, 47] width 29 height 25
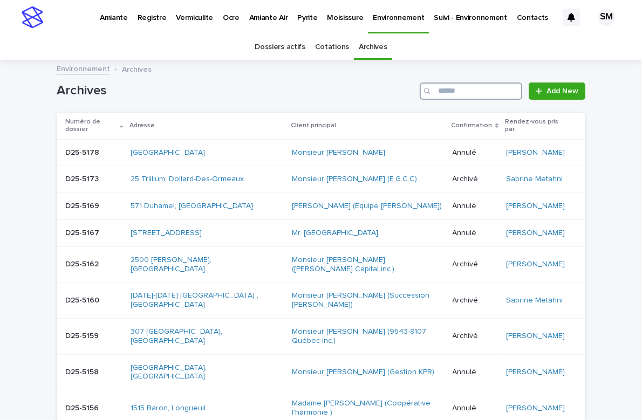
click at [458, 95] on input "Search" at bounding box center [471, 91] width 102 height 17
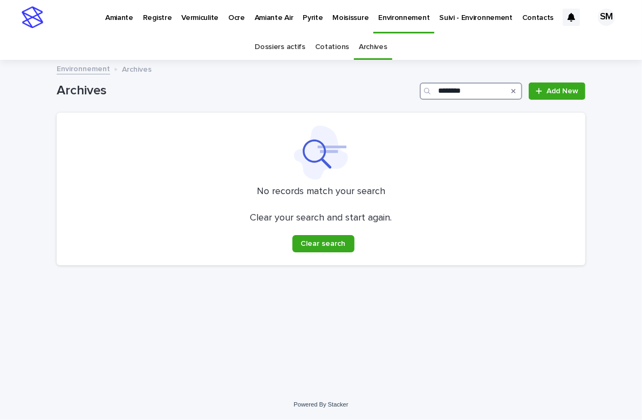
type input "********"
click at [318, 44] on link "Cotations" at bounding box center [332, 47] width 34 height 25
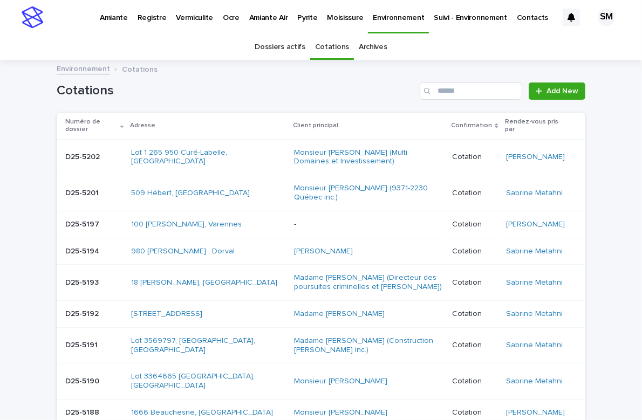
click at [288, 44] on link "Dossiers actifs" at bounding box center [280, 47] width 50 height 25
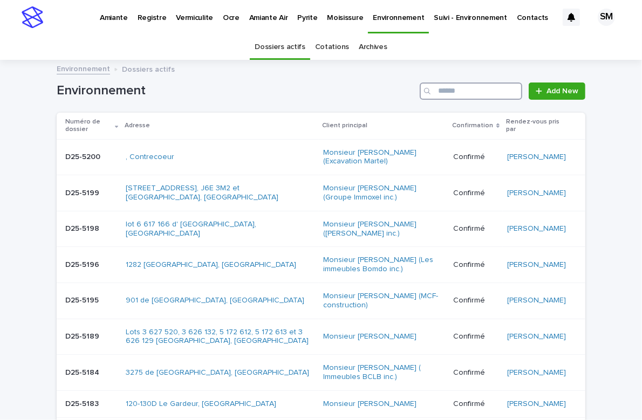
click at [473, 91] on input "Search" at bounding box center [471, 91] width 102 height 17
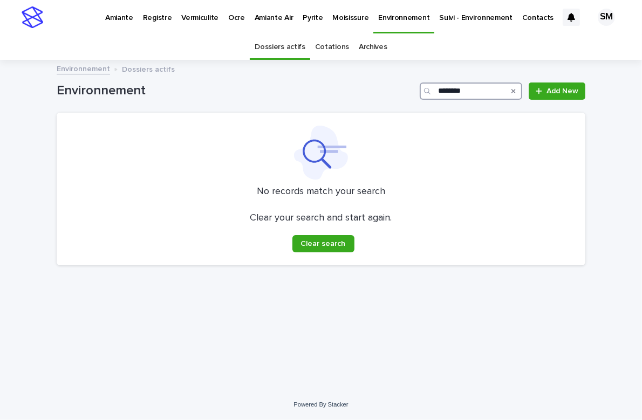
type input "********"
click at [383, 49] on div "Archives" at bounding box center [373, 47] width 38 height 25
click at [367, 47] on link "Archives" at bounding box center [373, 47] width 29 height 25
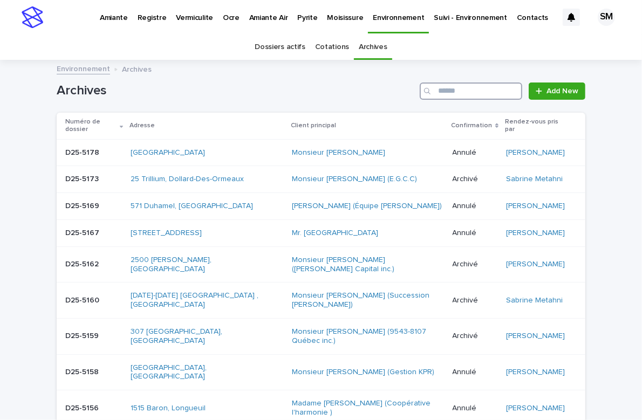
click at [449, 94] on input "Search" at bounding box center [471, 91] width 102 height 17
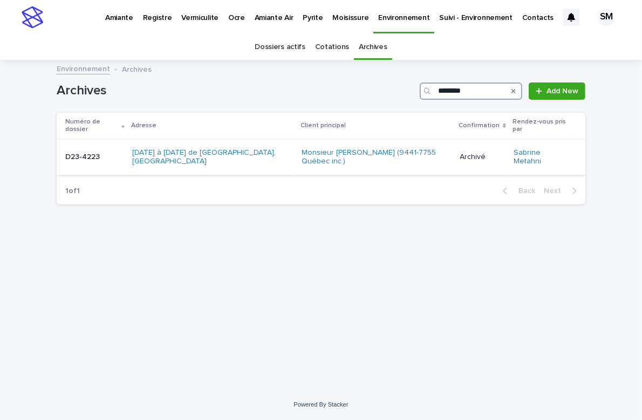
type input "********"
click at [79, 165] on td "D23-4223 D23-4223" at bounding box center [92, 157] width 71 height 36
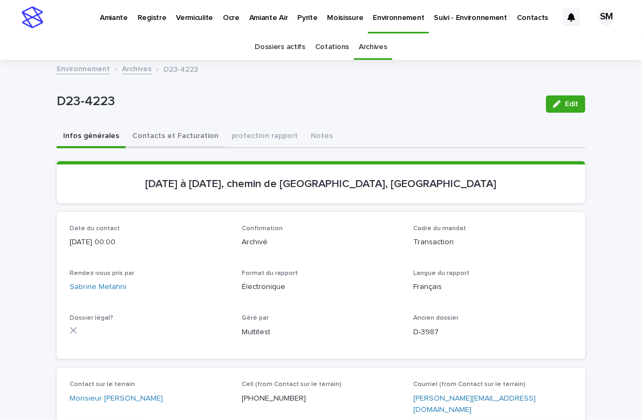
click at [155, 137] on button "Contacts et Facturation" at bounding box center [175, 137] width 99 height 23
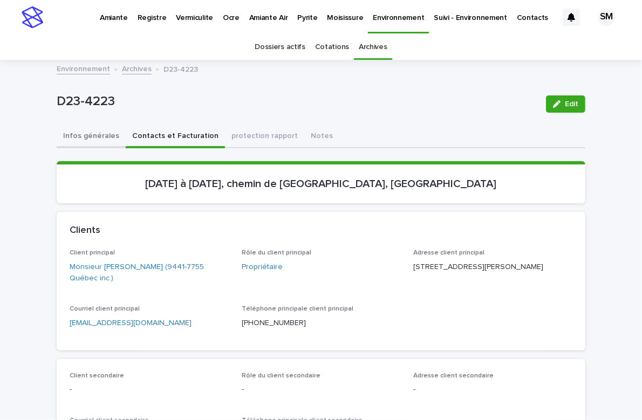
click at [81, 136] on button "Infos générales" at bounding box center [91, 137] width 69 height 23
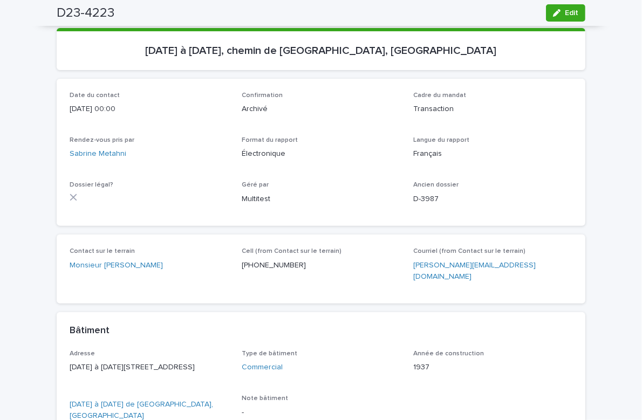
scroll to position [140, 0]
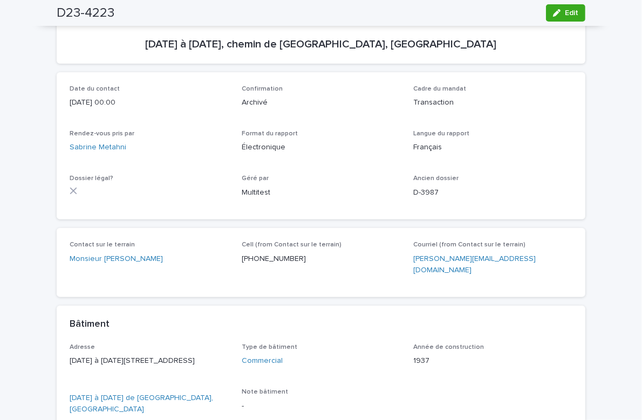
click at [170, 108] on div "Date du contact 27/06/2023 00:00" at bounding box center [149, 101] width 159 height 32
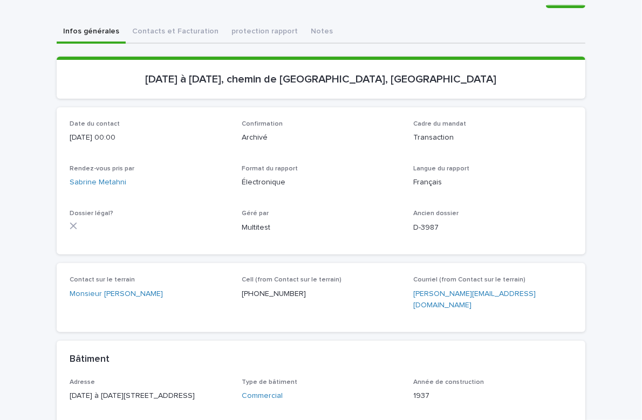
scroll to position [90, 0]
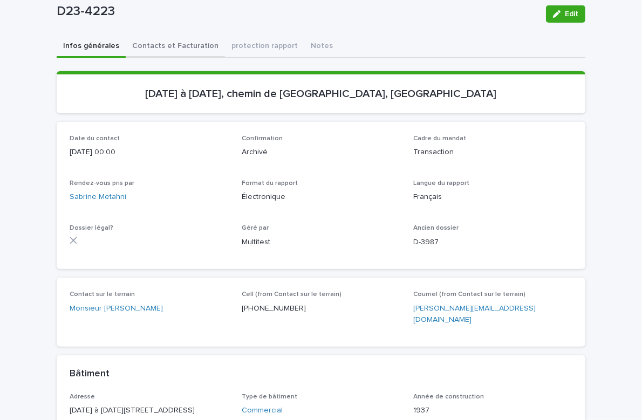
click at [158, 43] on div "Infos générales Contacts et Facturation protection rapport Notes Loading... Sav…" at bounding box center [321, 321] width 529 height 571
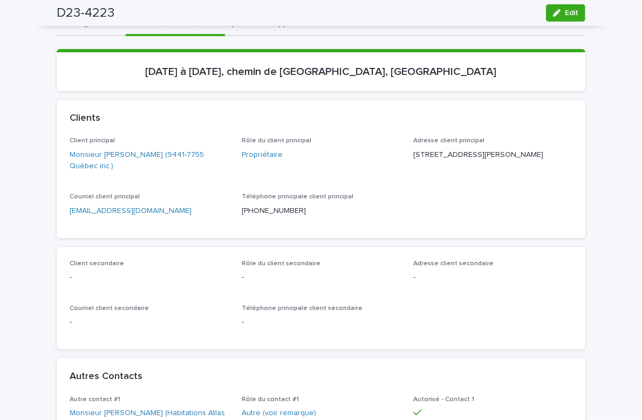
scroll to position [102, 0]
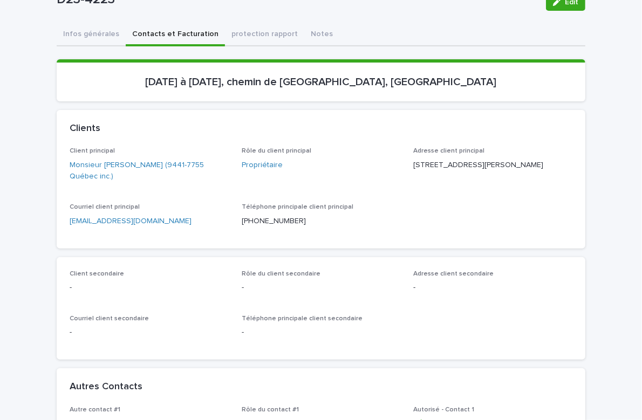
click at [348, 36] on div "Infos générales Contacts et Facturation protection rapport Notes" at bounding box center [321, 35] width 529 height 23
